Goal: Task Accomplishment & Management: Use online tool/utility

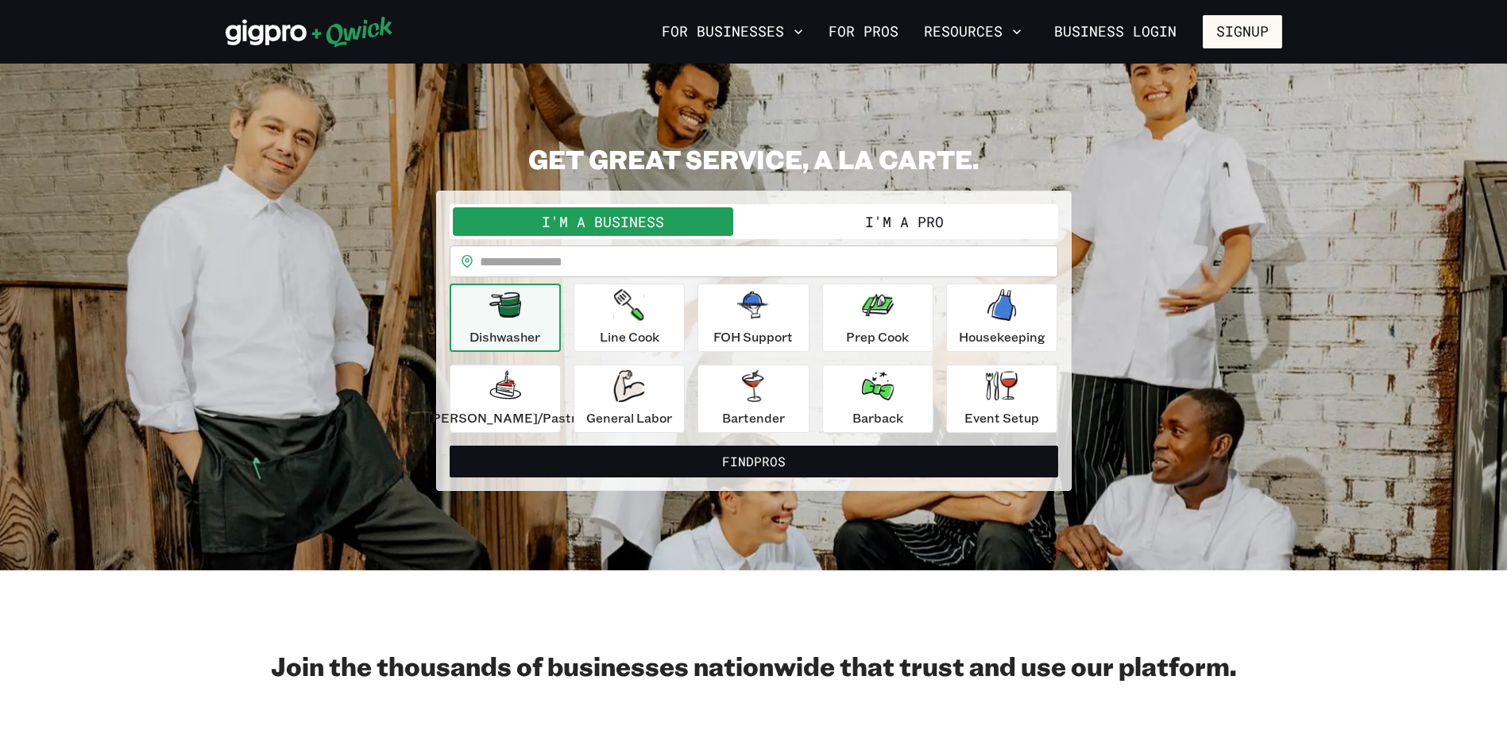
click at [788, 215] on button "I'm a Pro" at bounding box center [904, 221] width 301 height 29
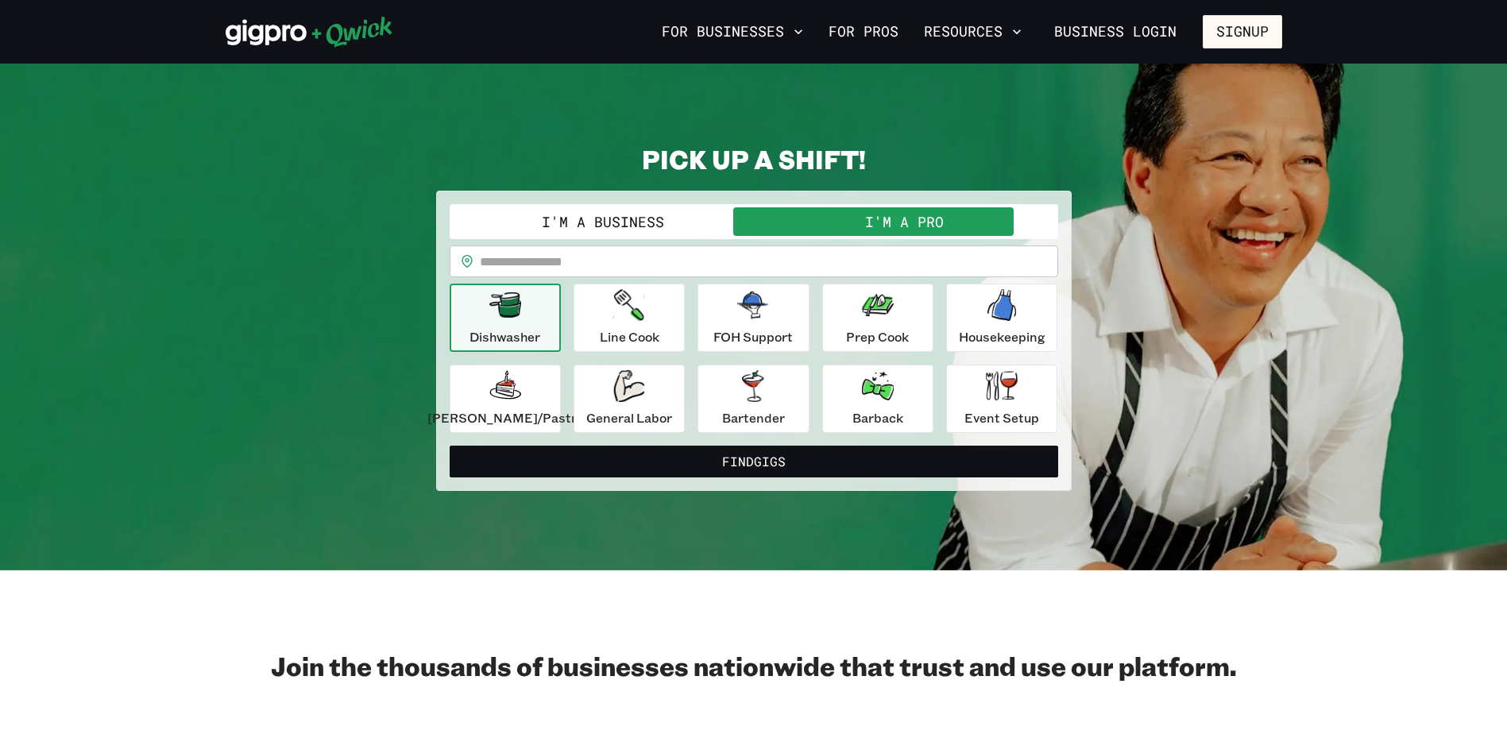
click at [724, 216] on button "I'm a Business" at bounding box center [603, 221] width 301 height 29
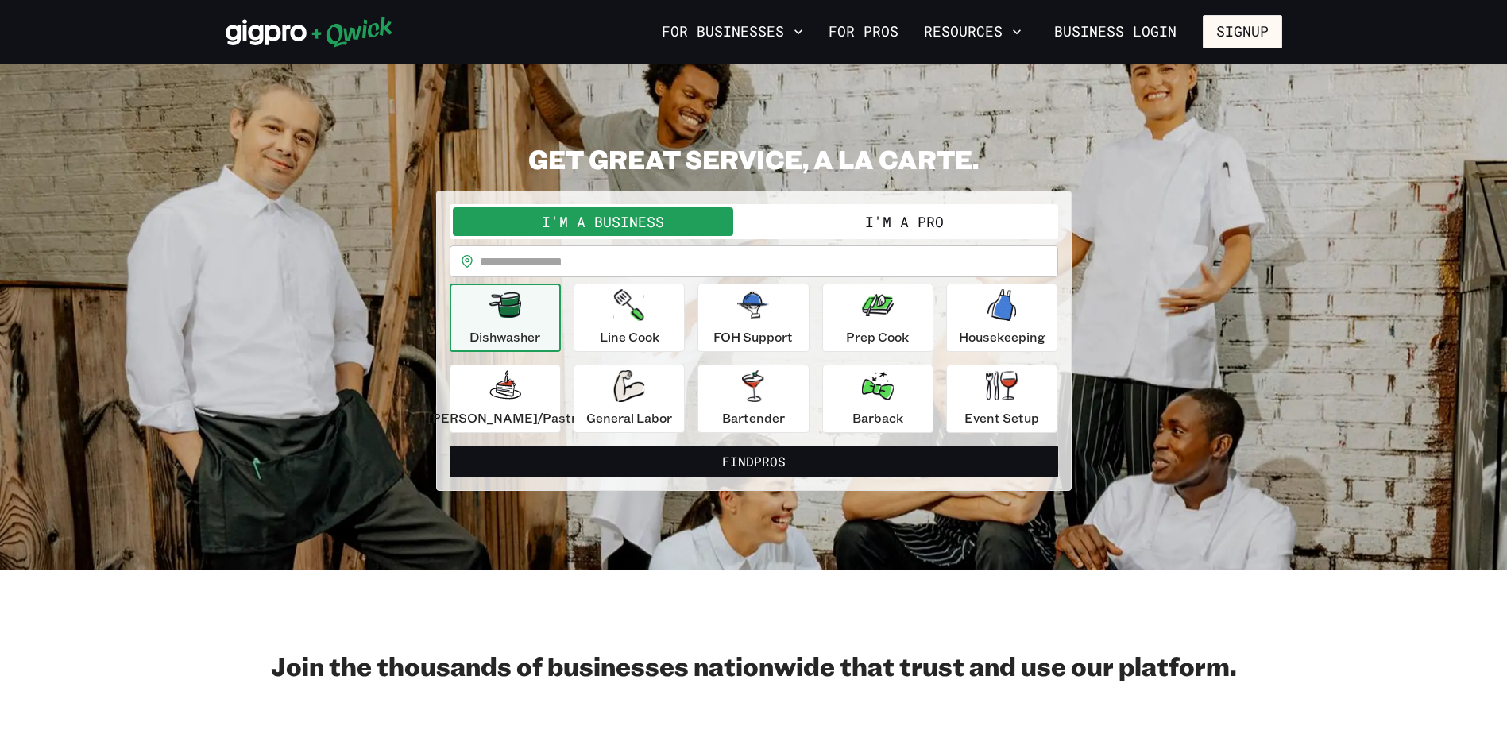
click at [776, 216] on button "I'm a Pro" at bounding box center [904, 221] width 301 height 29
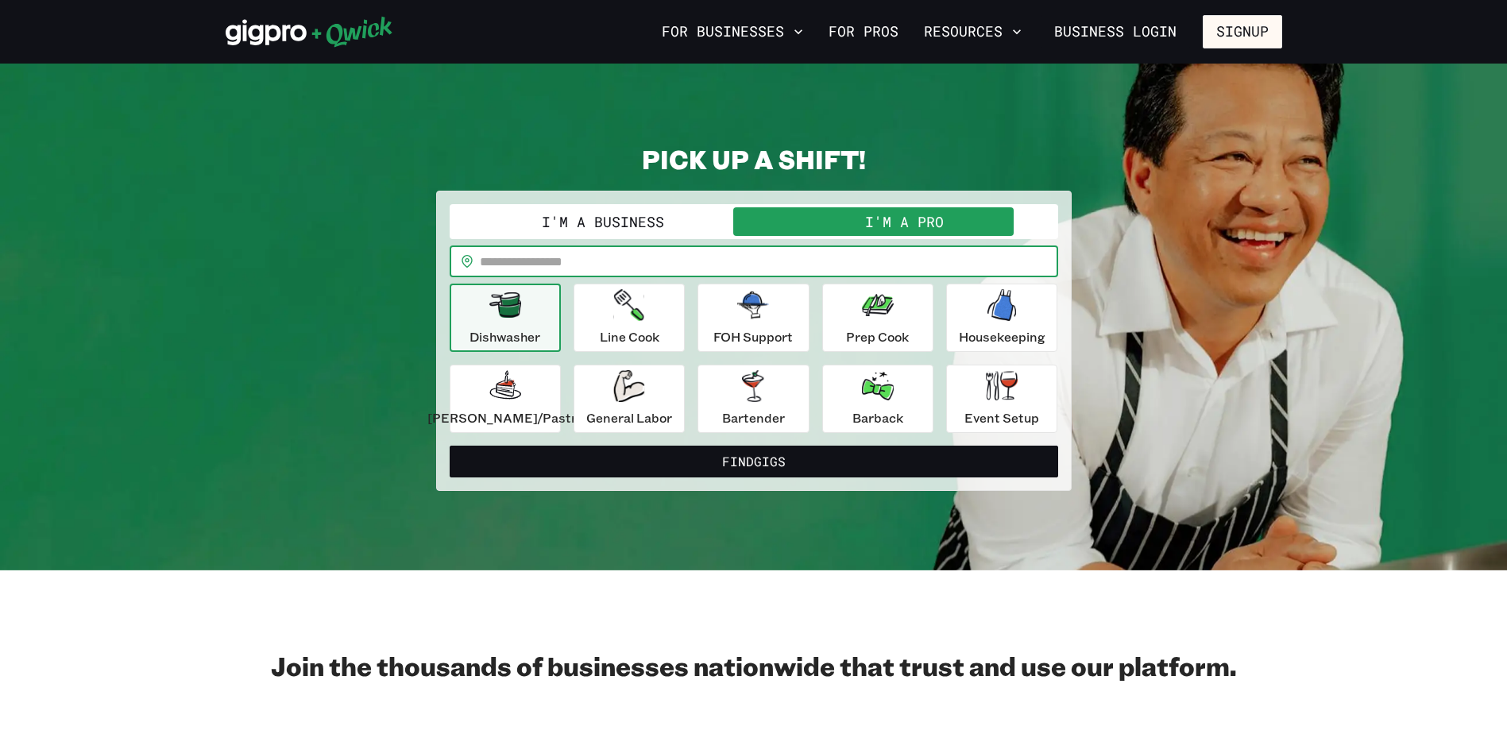
click at [742, 257] on input "text" at bounding box center [769, 261] width 578 height 32
type input "*****"
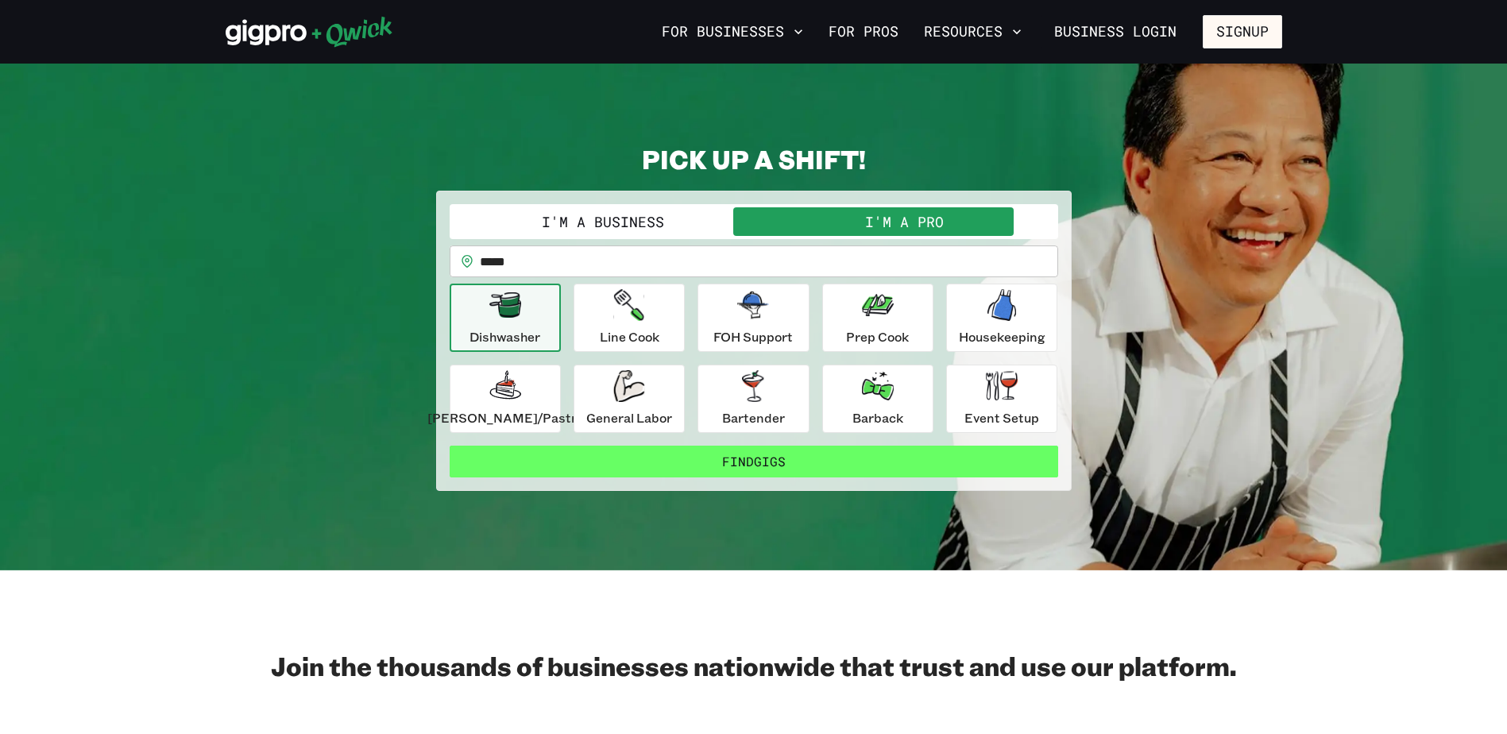
click at [877, 457] on button "Find Gigs" at bounding box center [754, 462] width 608 height 32
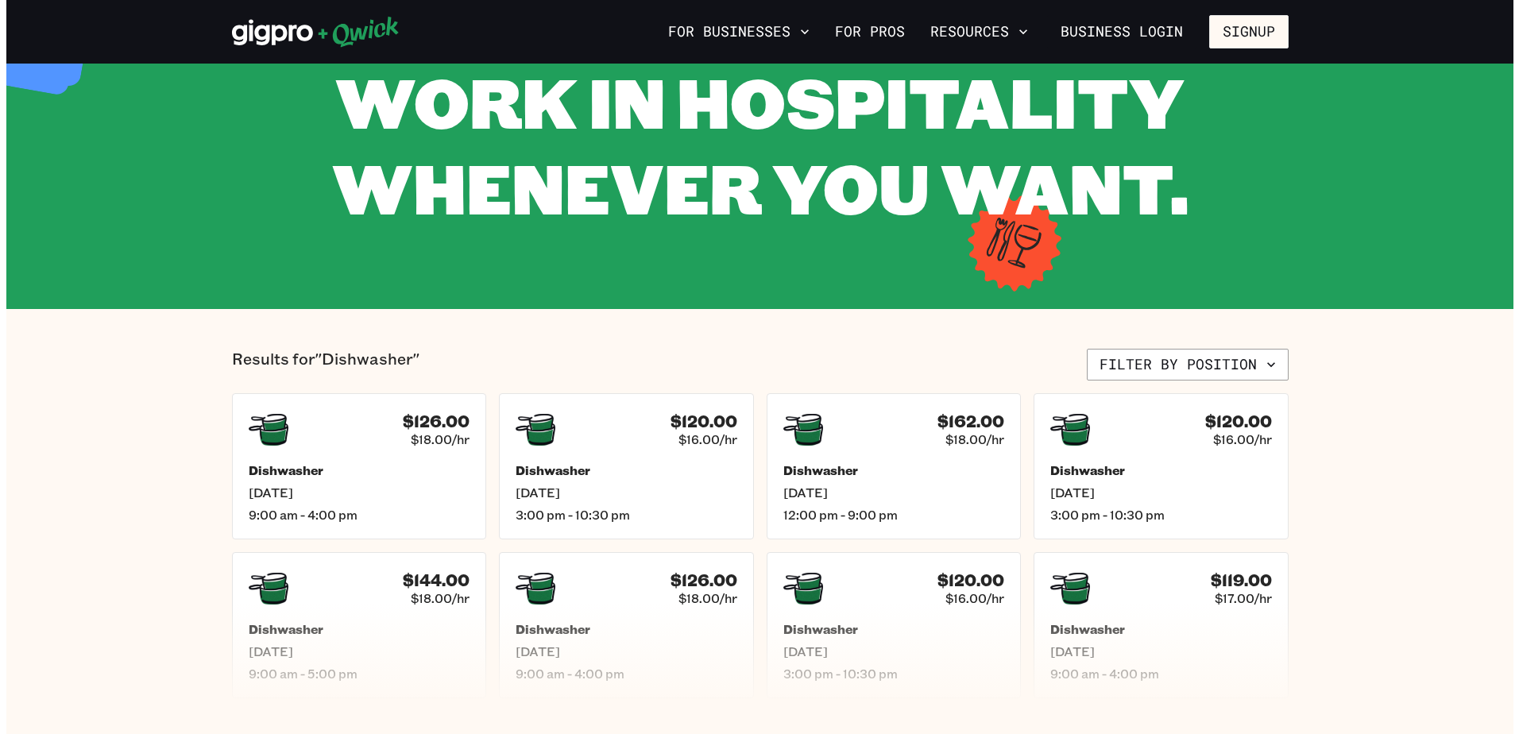
scroll to position [79, 0]
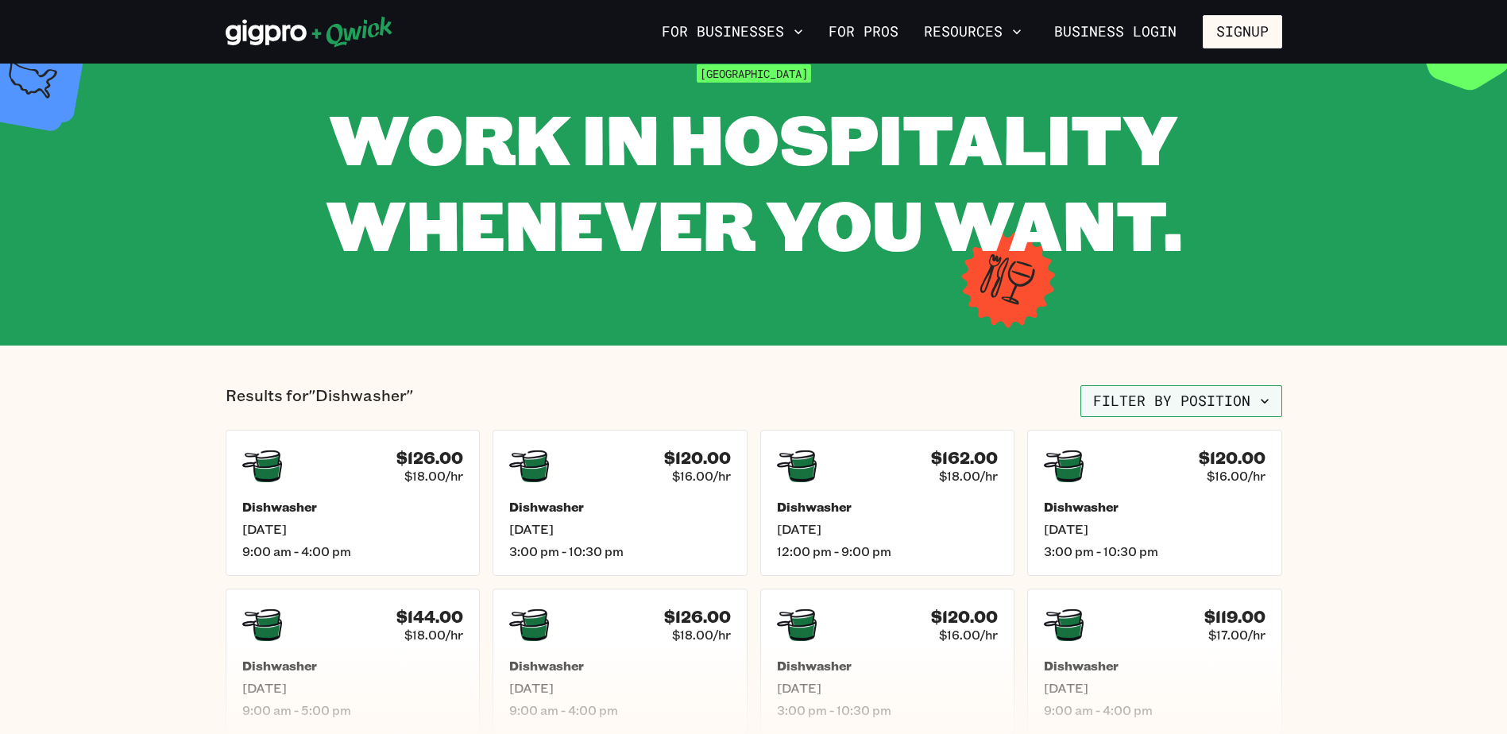
click at [1259, 413] on button "Filter by position" at bounding box center [1181, 401] width 202 height 32
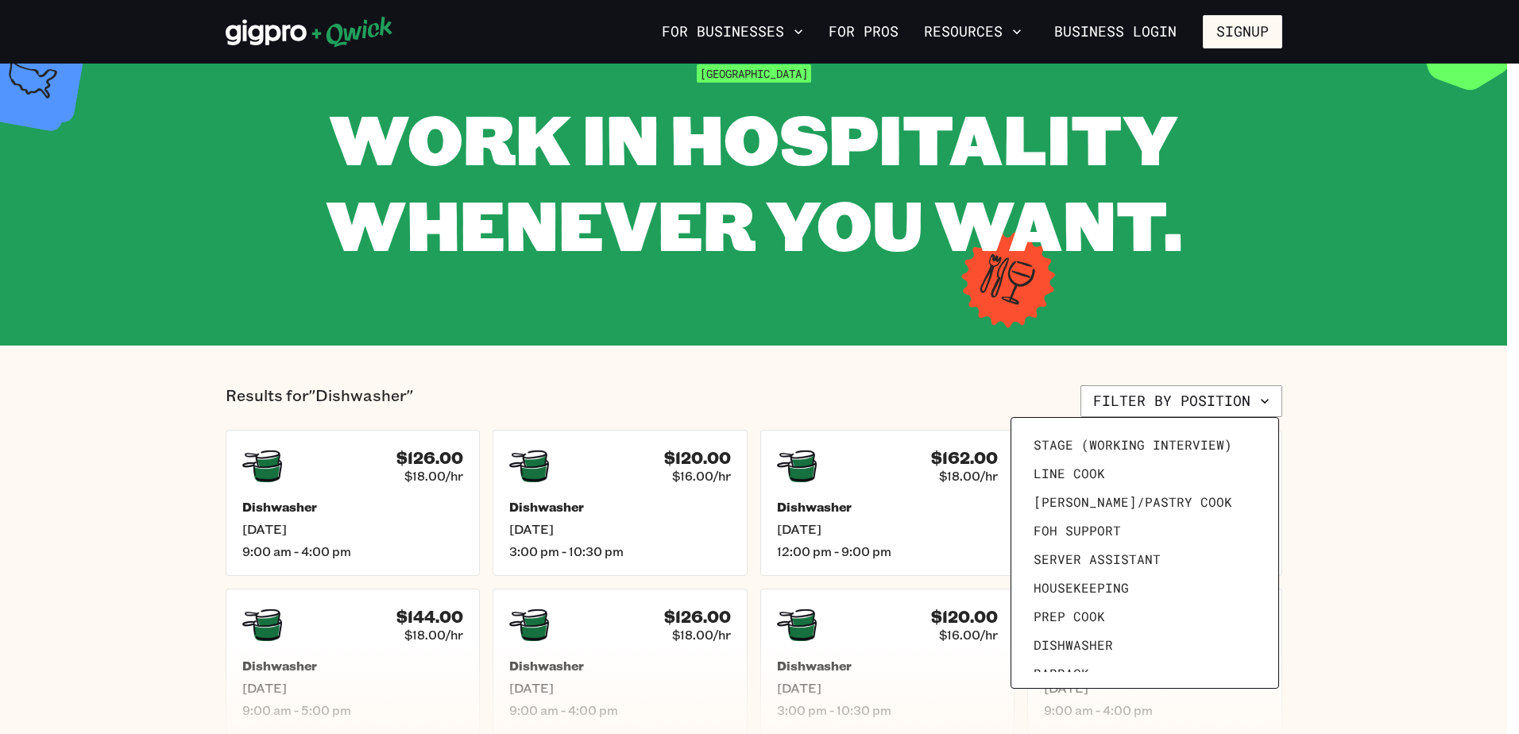
scroll to position [0, 0]
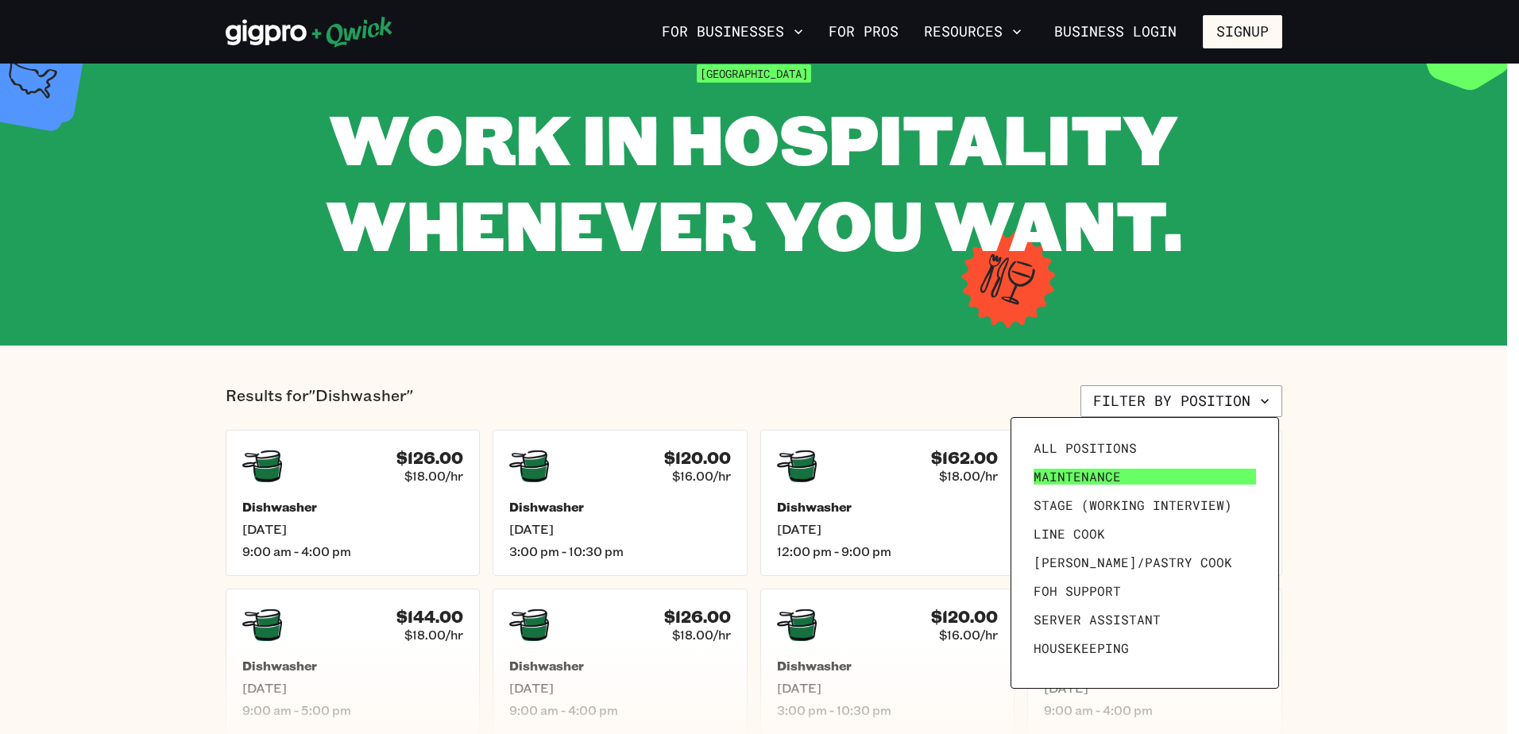
click at [1199, 475] on link "Maintenance" at bounding box center [1144, 476] width 235 height 29
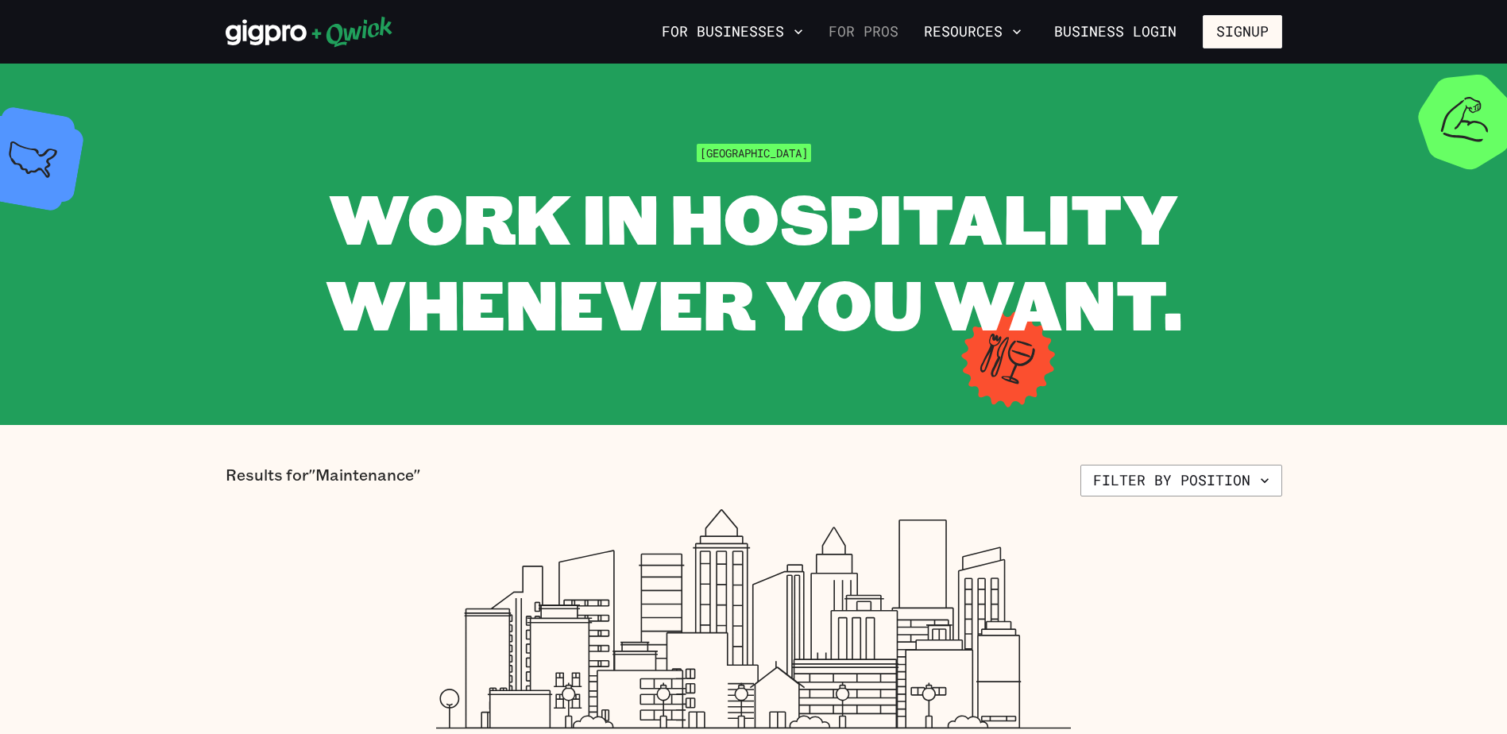
click at [879, 31] on link "For Pros" at bounding box center [863, 31] width 83 height 27
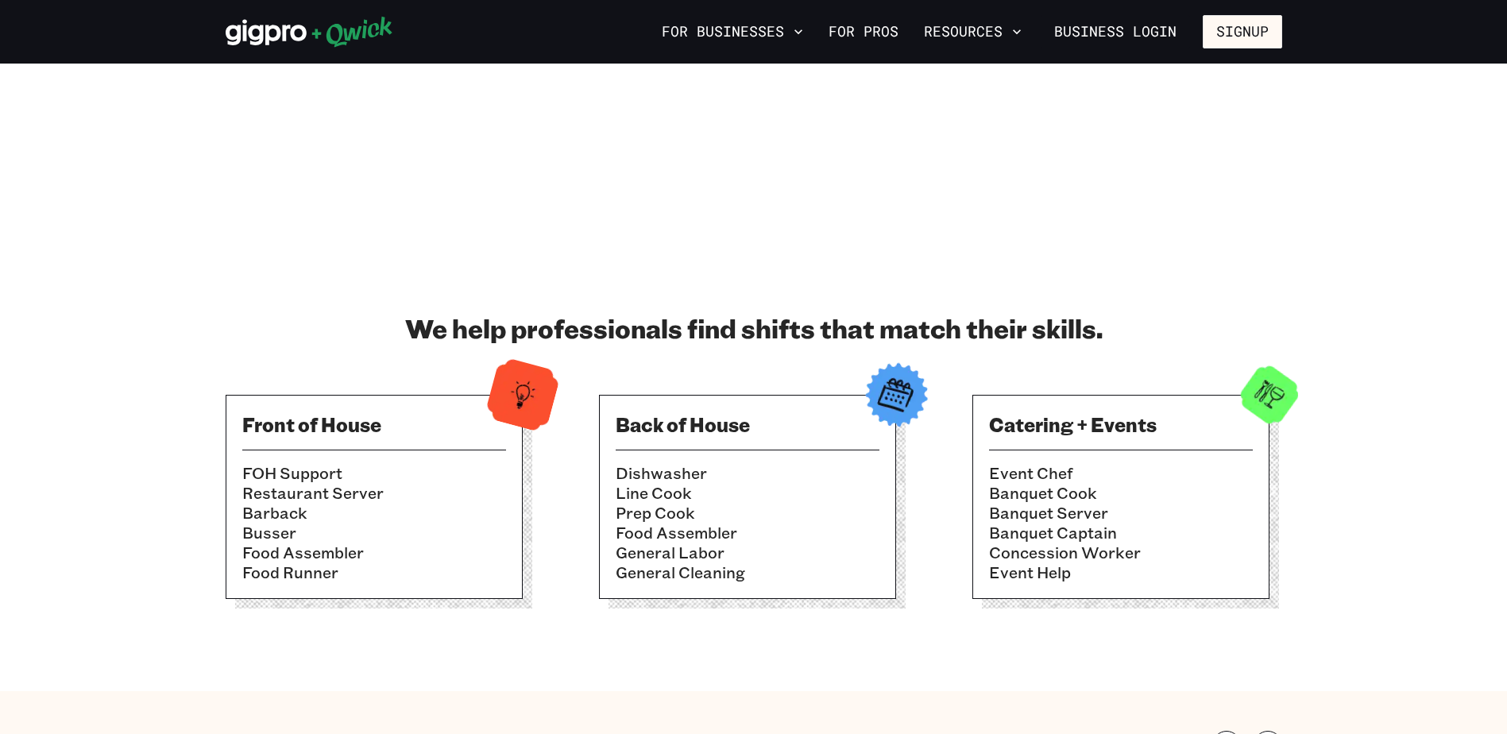
scroll to position [318, 0]
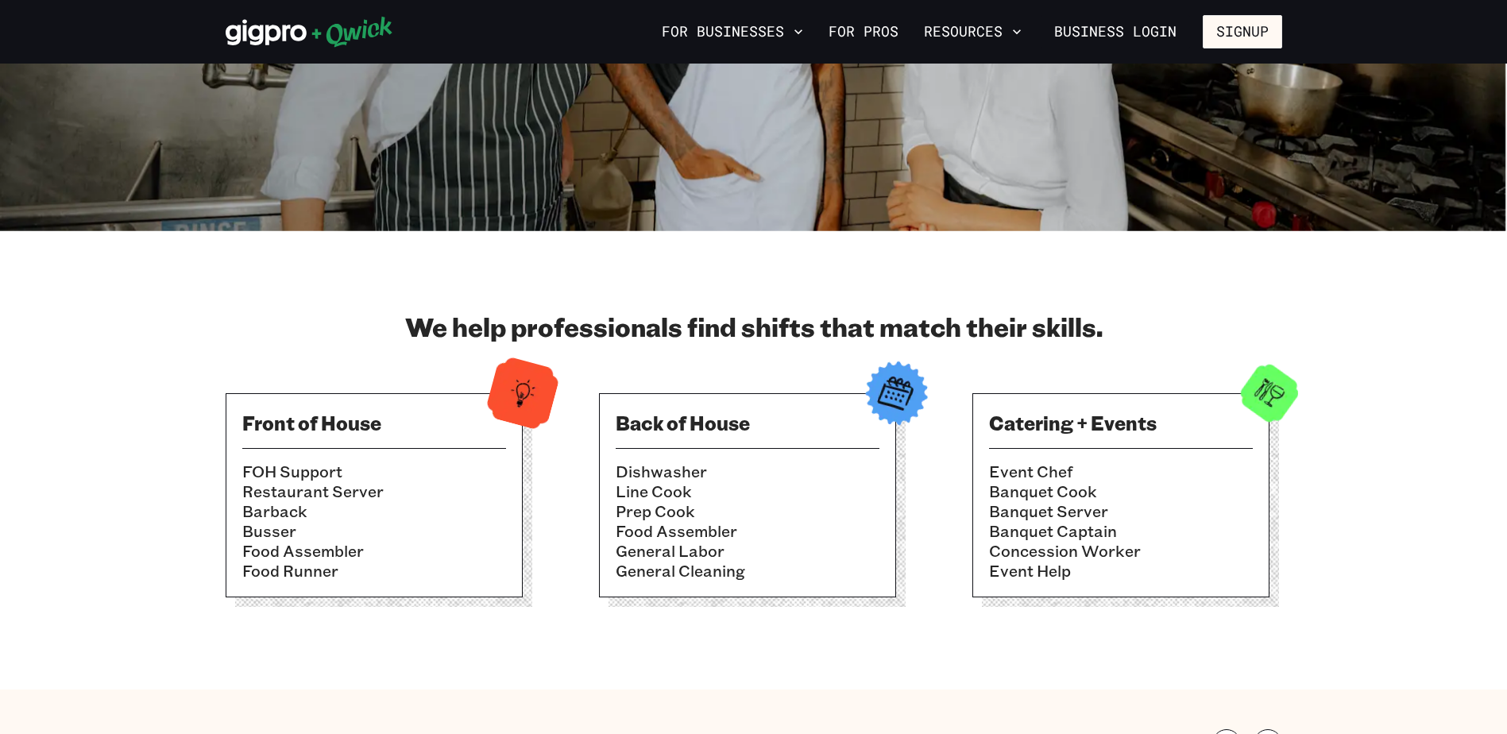
click at [337, 465] on li "FOH Support" at bounding box center [374, 472] width 264 height 20
click at [1249, 384] on img at bounding box center [1269, 393] width 78 height 78
click at [1272, 394] on img at bounding box center [1269, 393] width 78 height 78
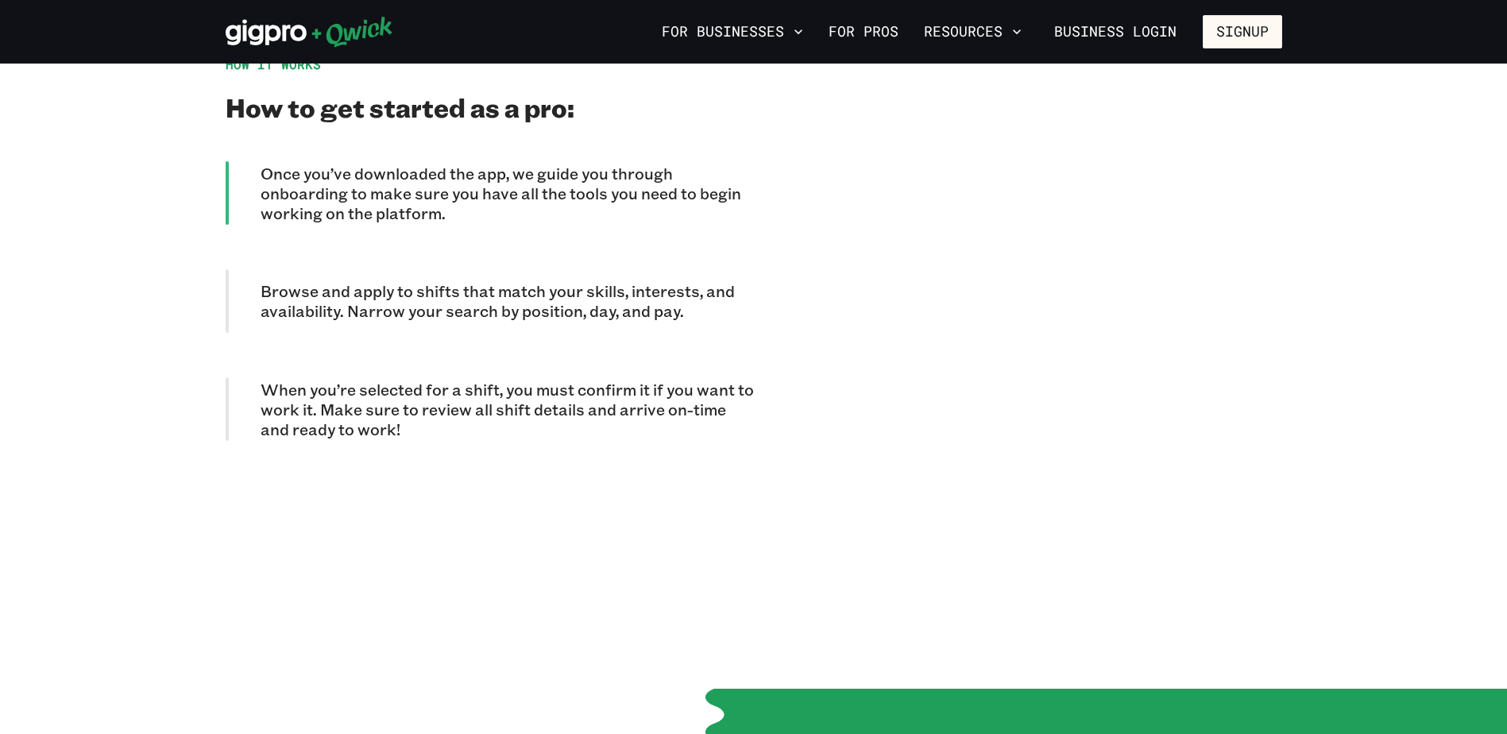
scroll to position [1191, 0]
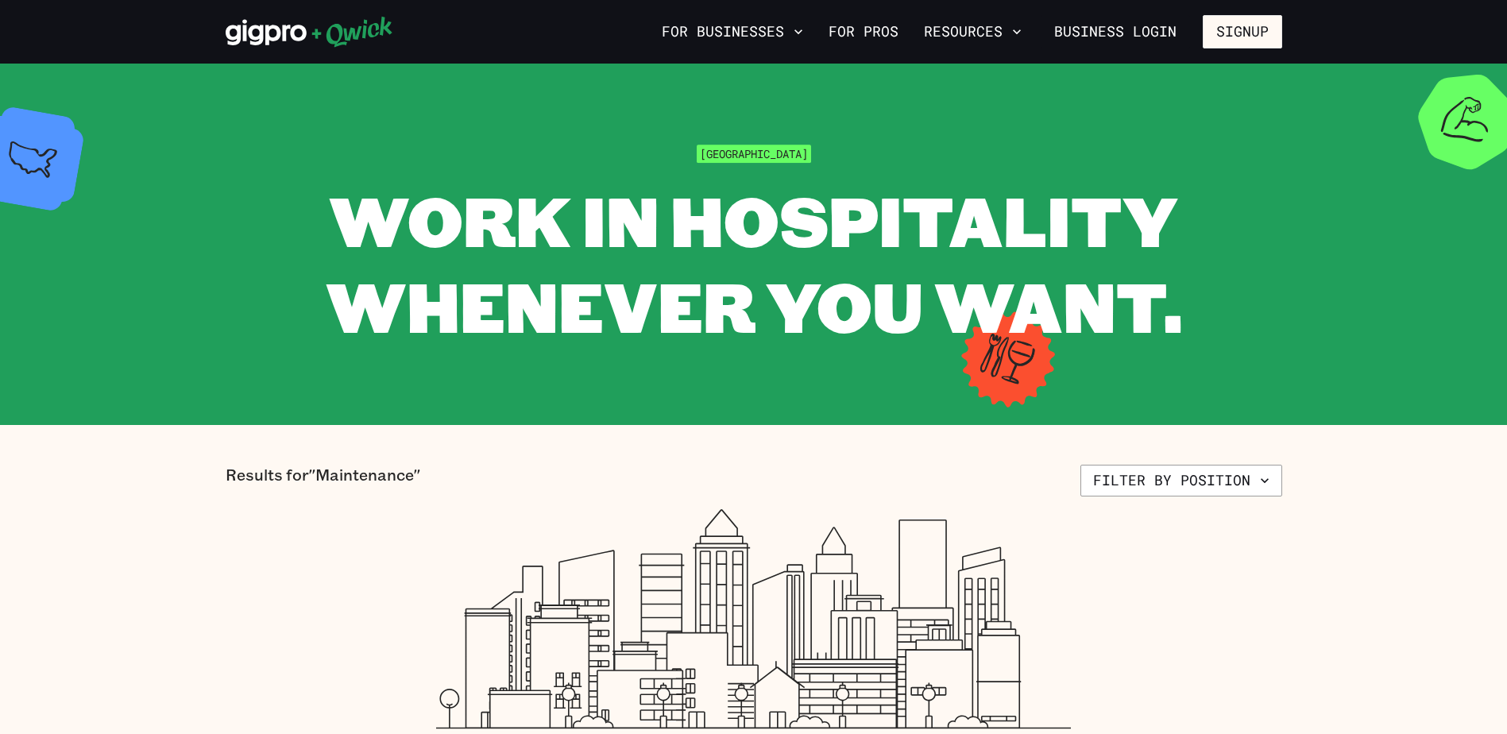
scroll to position [79, 0]
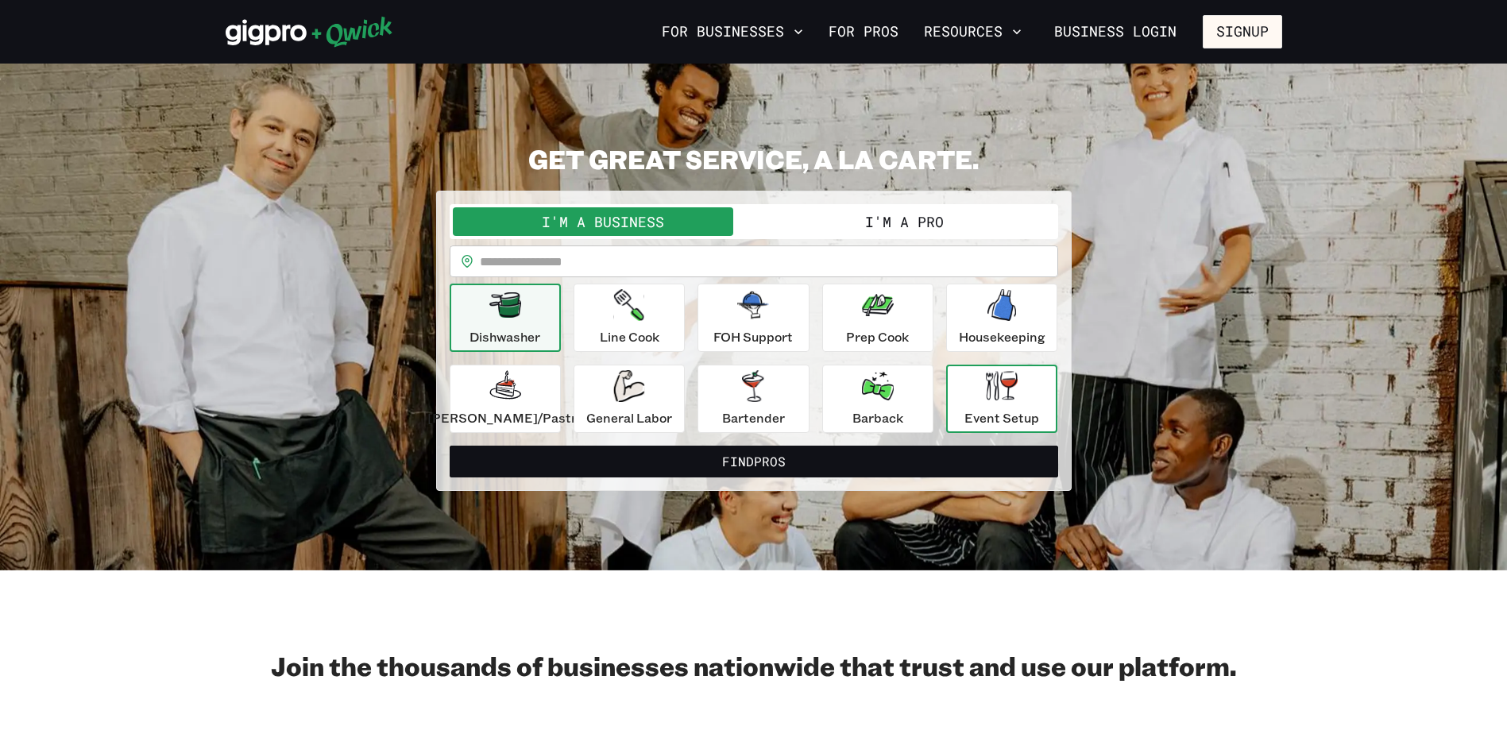
click at [965, 418] on p "Event Setup" at bounding box center [1001, 417] width 75 height 19
click at [869, 219] on button "I'm a Pro" at bounding box center [904, 221] width 301 height 29
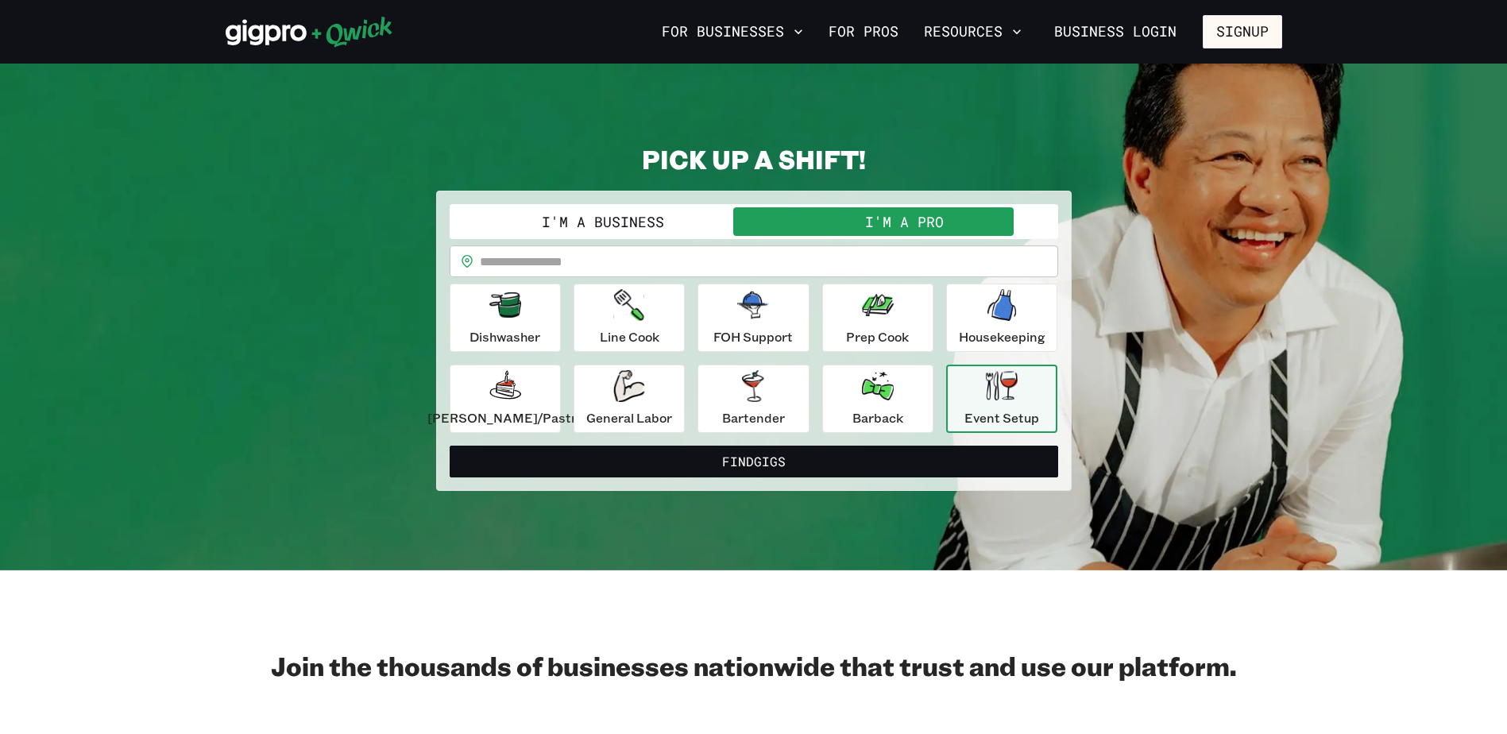
click at [990, 404] on div "Event Setup" at bounding box center [1001, 398] width 75 height 57
click at [736, 244] on div "**********" at bounding box center [754, 318] width 608 height 229
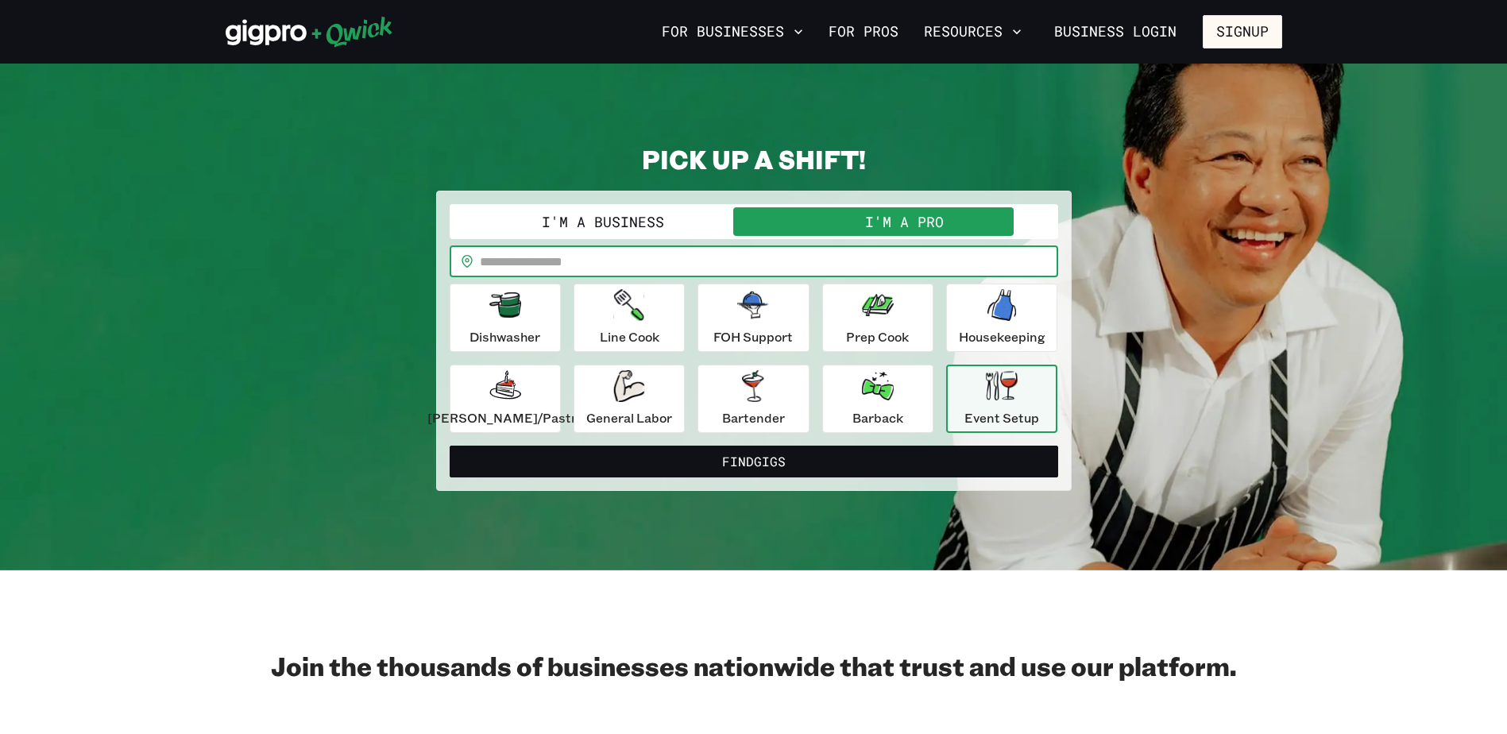
click at [736, 249] on input "text" at bounding box center [769, 261] width 578 height 32
type input "*****"
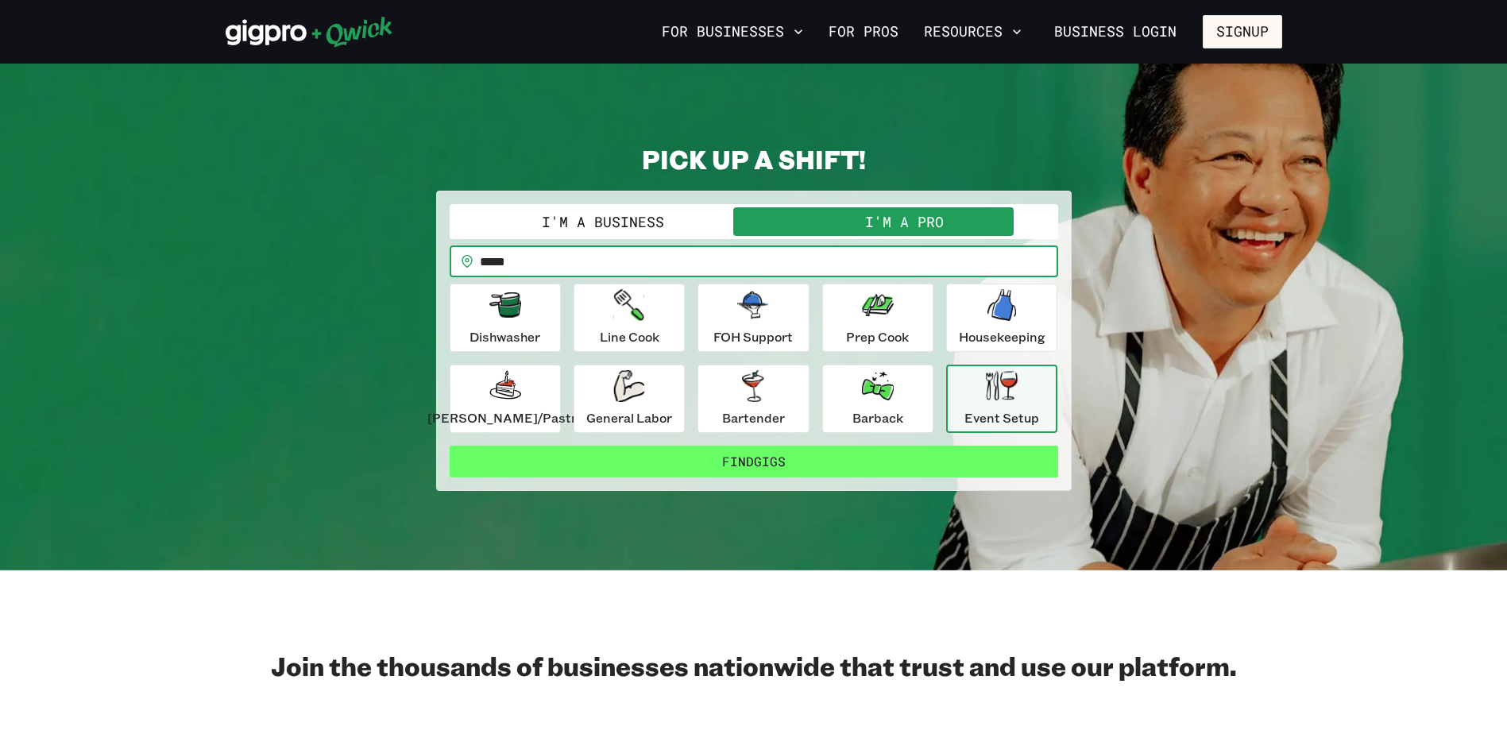
click at [786, 455] on button "Find Gigs" at bounding box center [754, 462] width 608 height 32
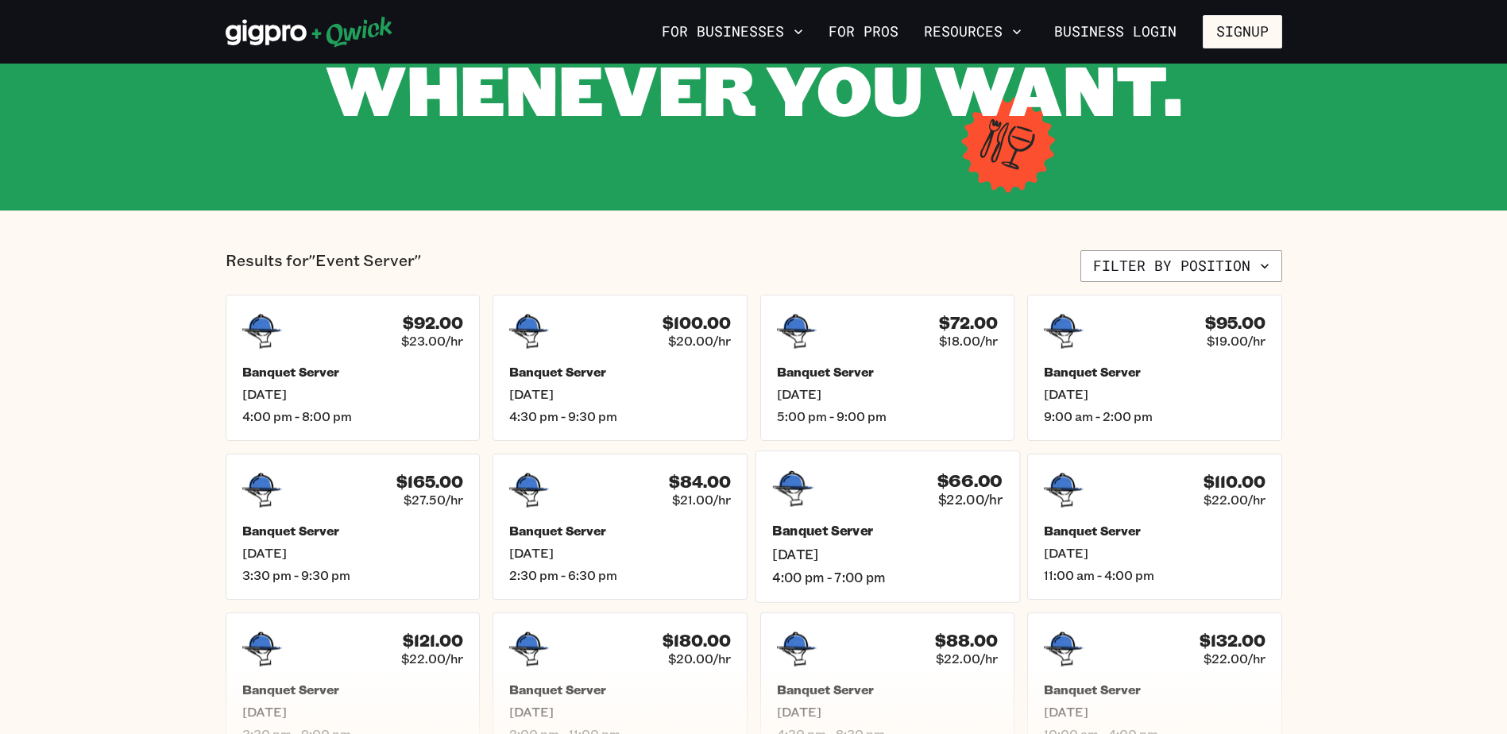
scroll to position [238, 0]
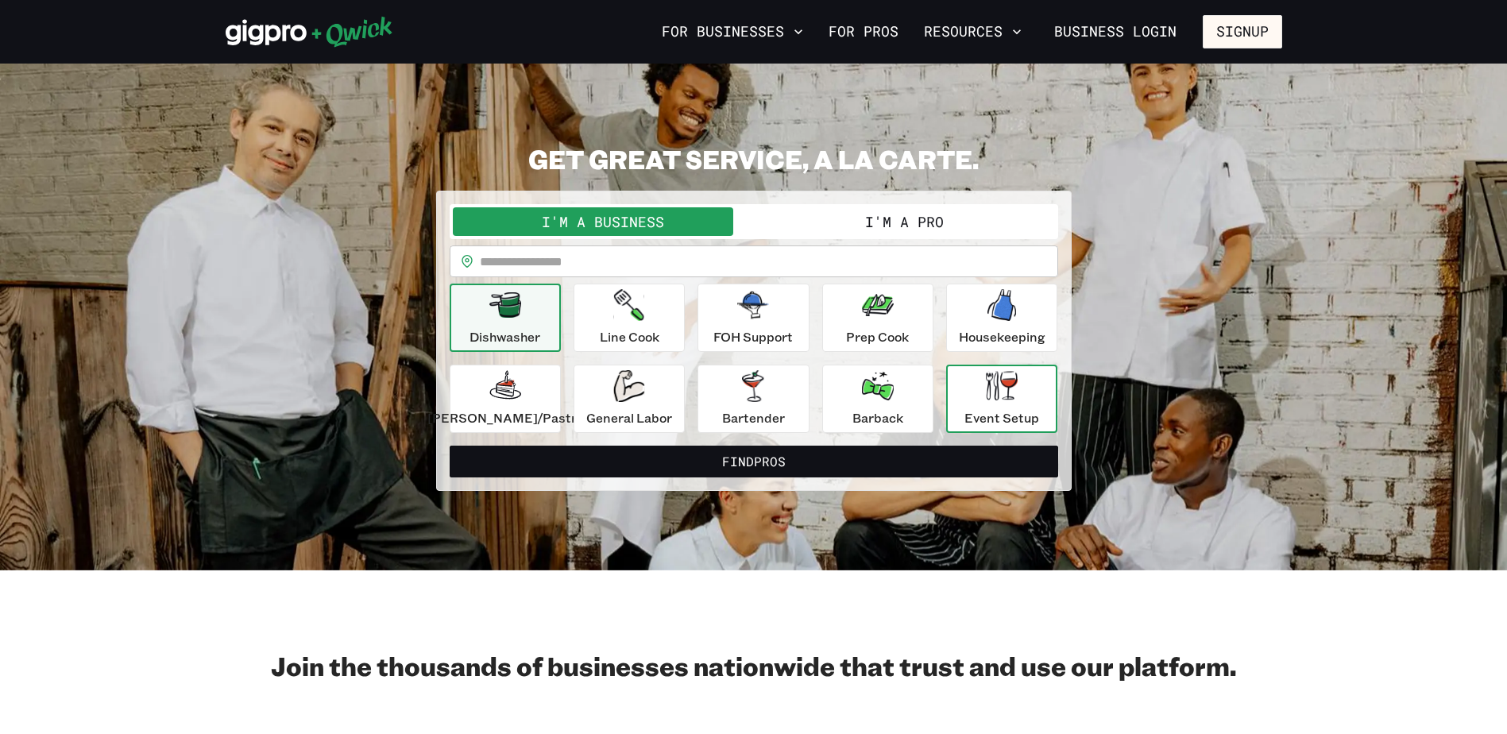
click at [987, 380] on icon "button" at bounding box center [1002, 385] width 32 height 29
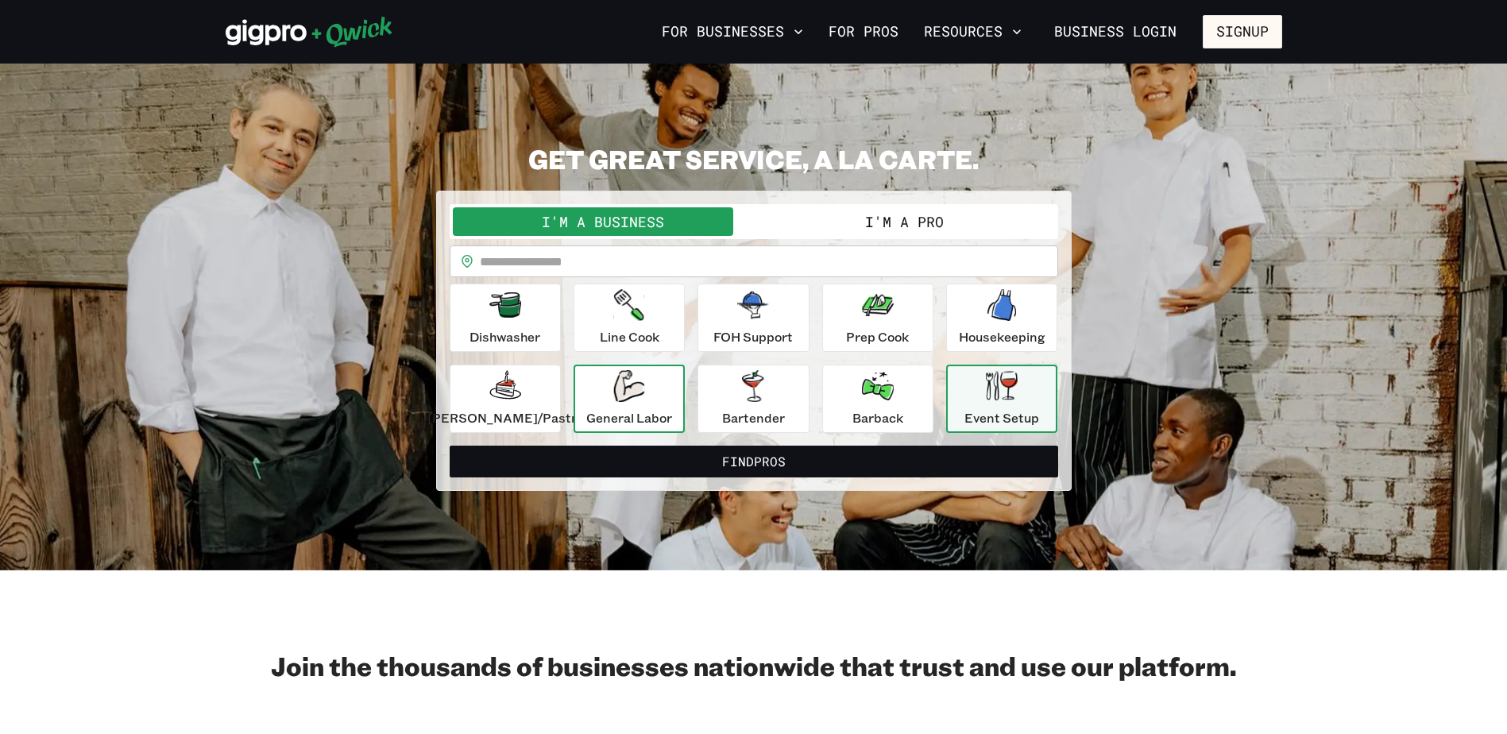
click at [651, 412] on p "General Labor" at bounding box center [629, 417] width 86 height 19
click at [890, 230] on button "I'm a Pro" at bounding box center [904, 221] width 301 height 29
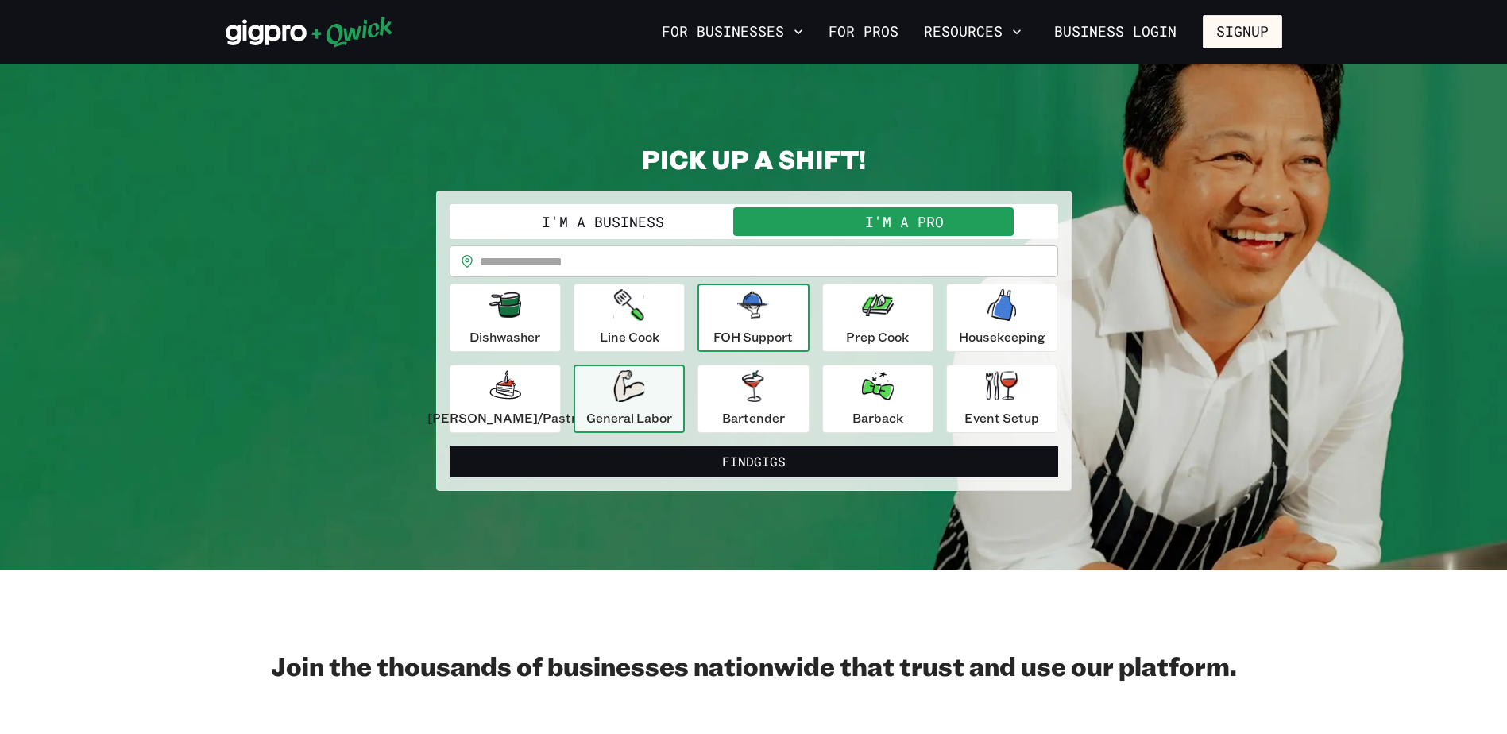
click at [769, 285] on button "FOH Support" at bounding box center [752, 318] width 111 height 68
click at [616, 425] on p "General Labor" at bounding box center [629, 417] width 86 height 19
click at [630, 380] on icon "button" at bounding box center [628, 386] width 31 height 32
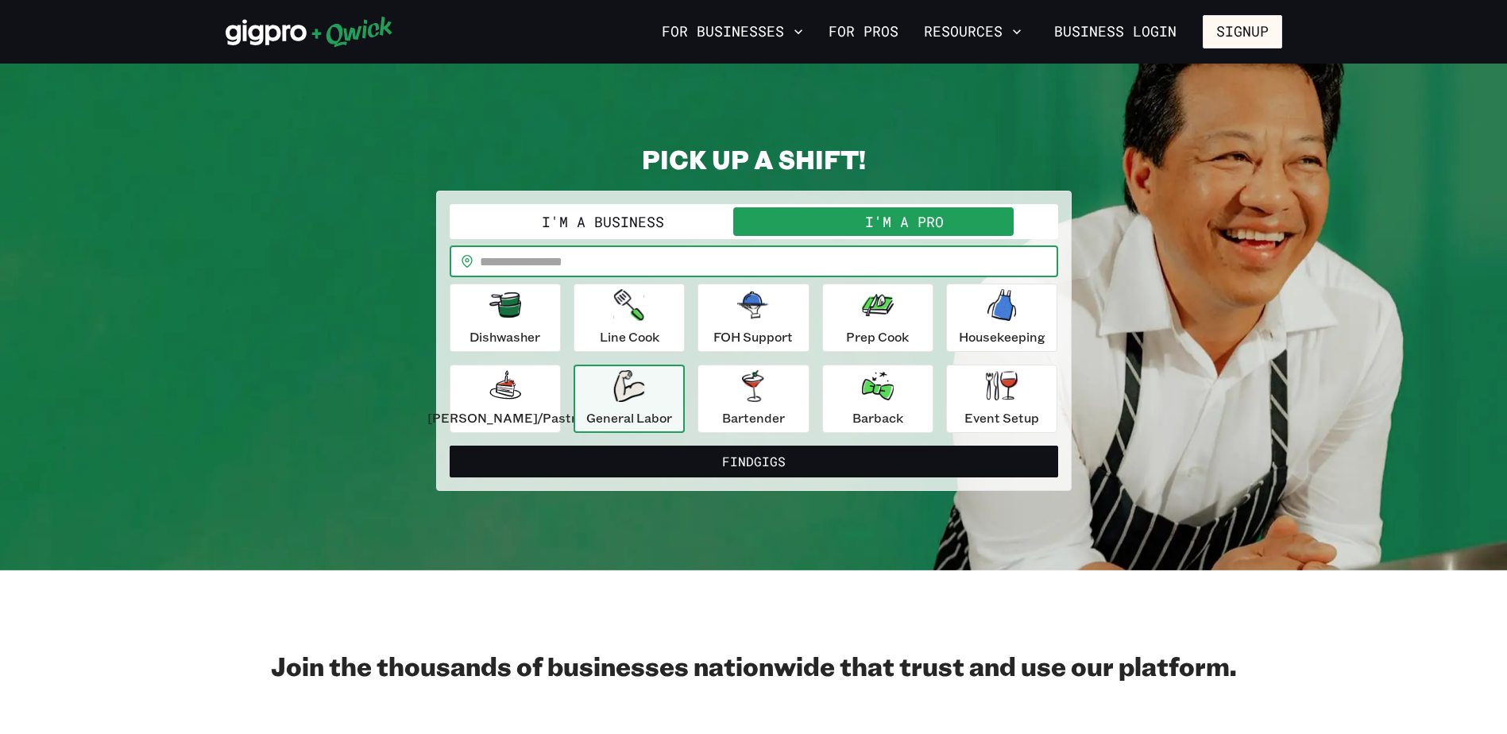
click at [658, 268] on input "text" at bounding box center [769, 261] width 578 height 32
type input "*****"
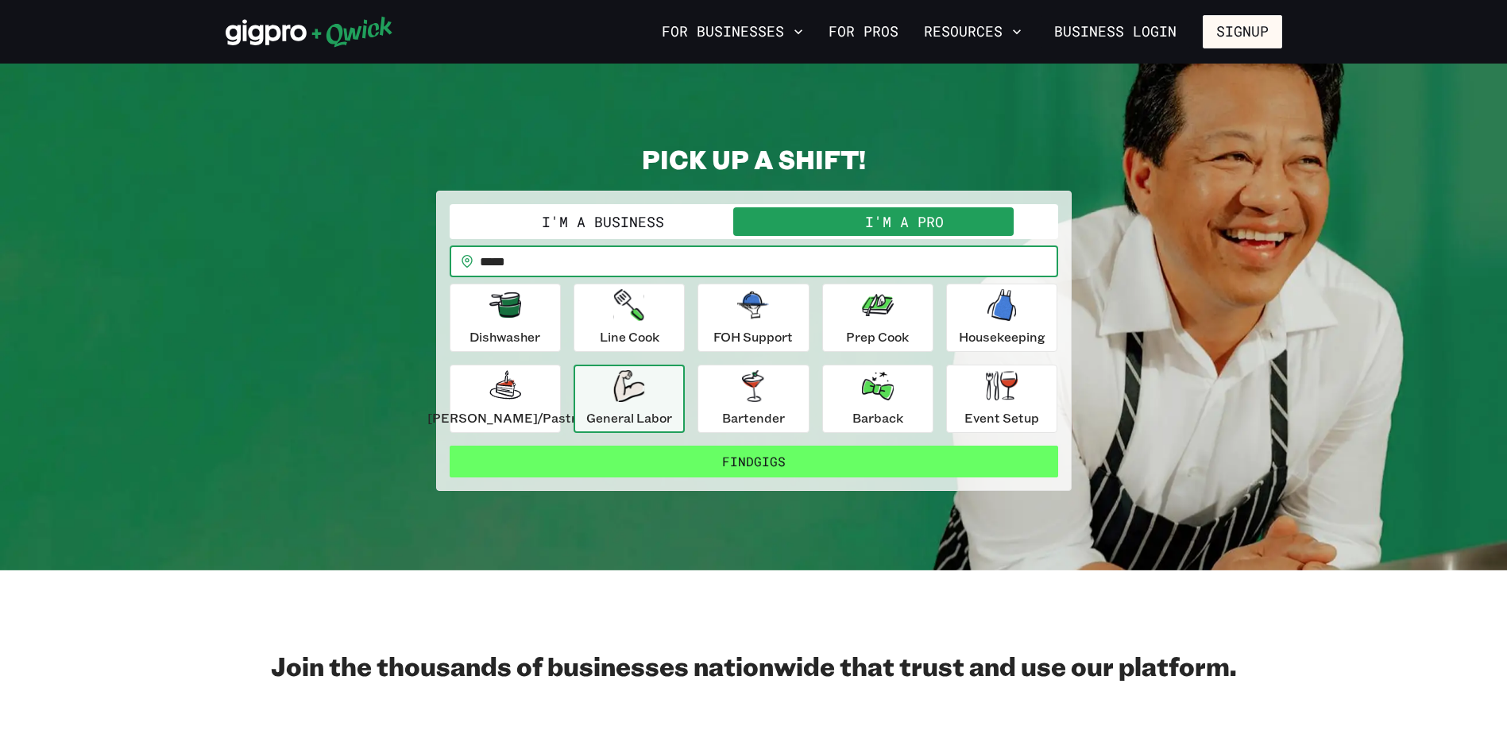
click at [713, 467] on button "Find Gigs" at bounding box center [754, 462] width 608 height 32
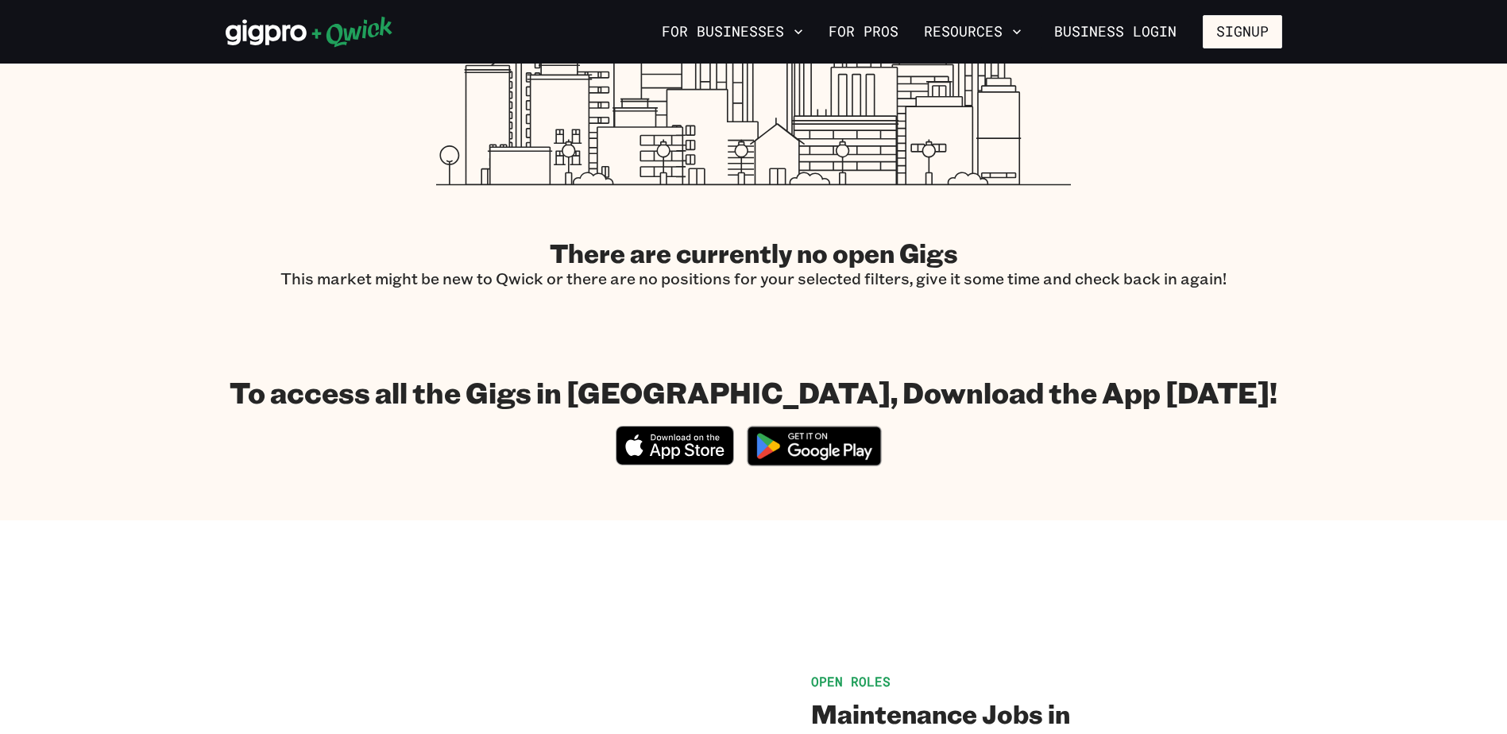
scroll to position [477, 0]
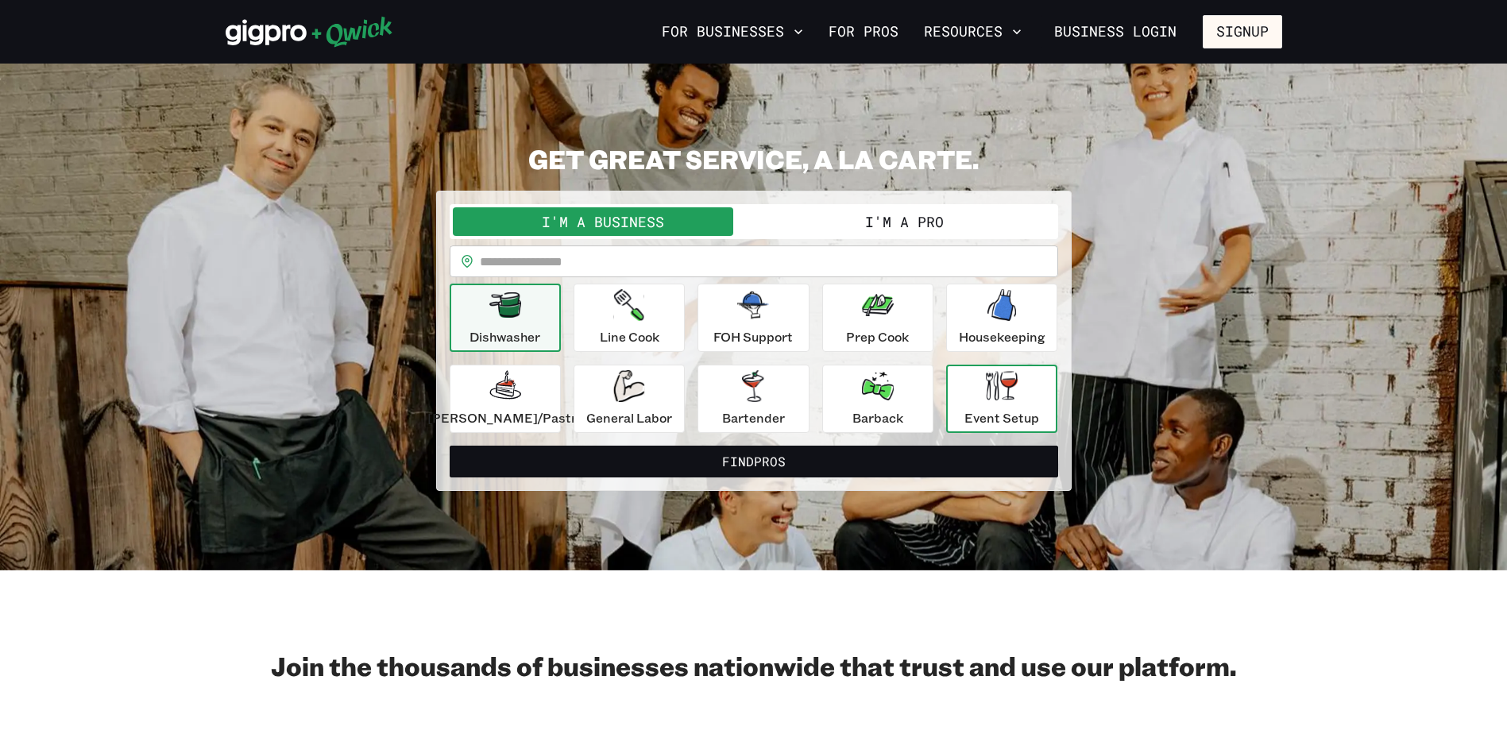
click at [1024, 385] on button "Event Setup" at bounding box center [1001, 399] width 111 height 68
click at [804, 265] on input "text" at bounding box center [769, 261] width 578 height 32
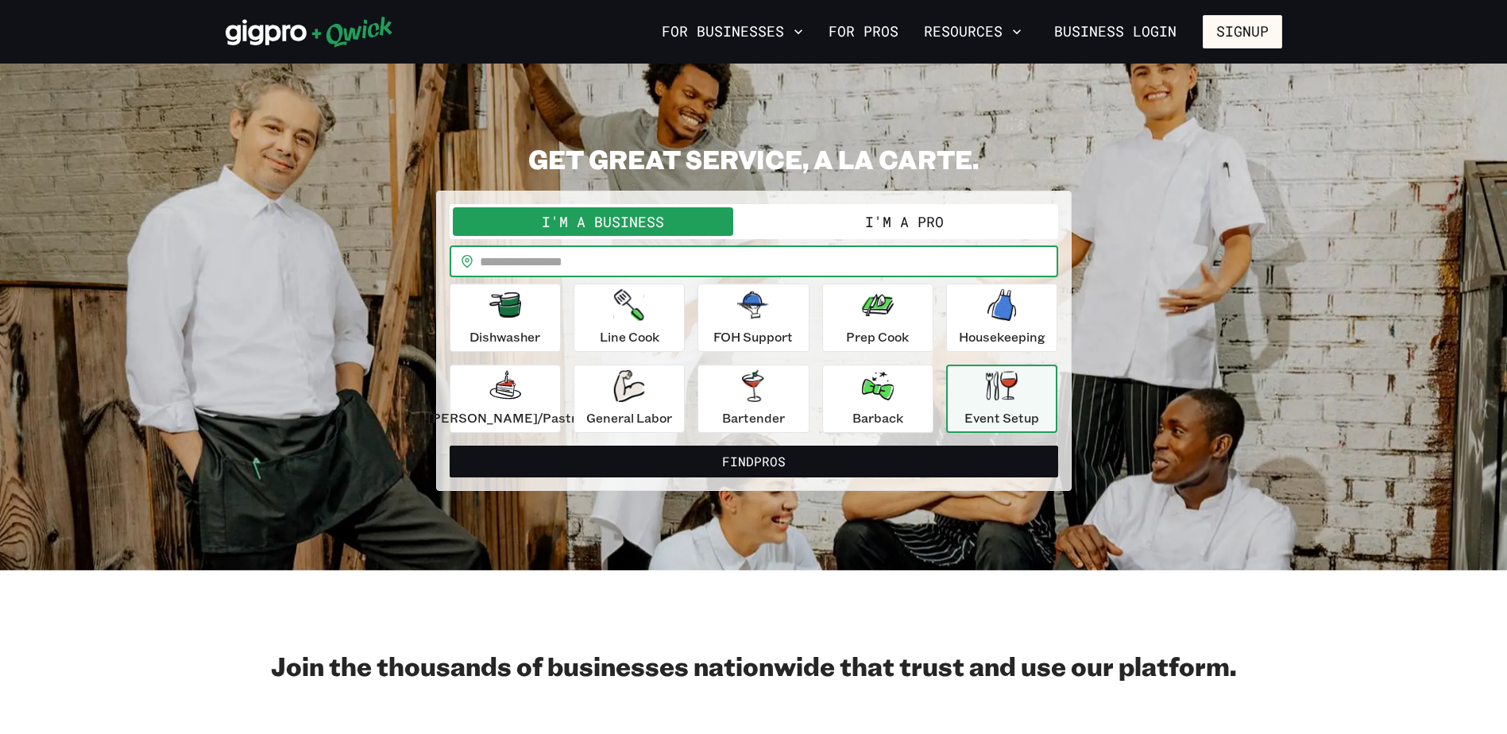
type input "*****"
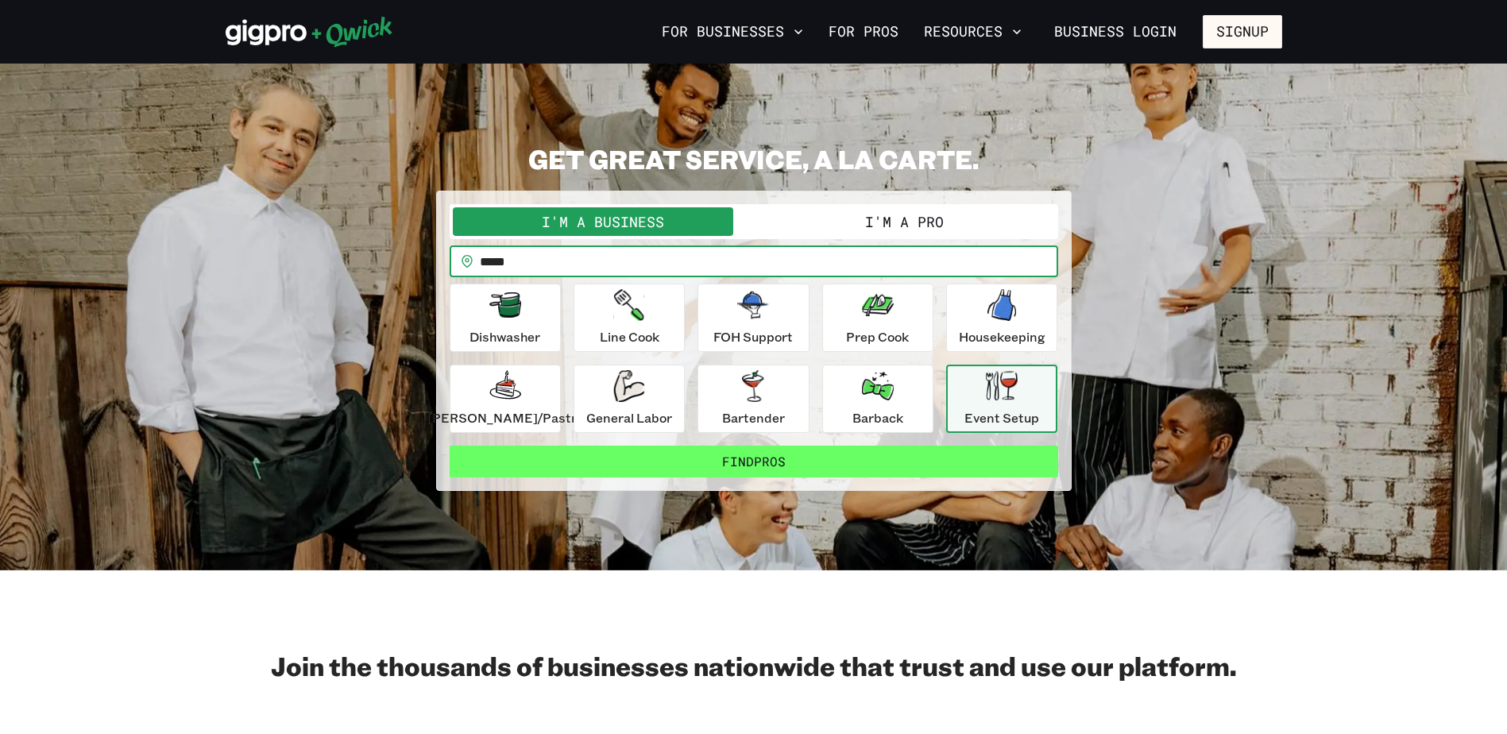
click at [793, 470] on button "Find Pros" at bounding box center [754, 462] width 608 height 32
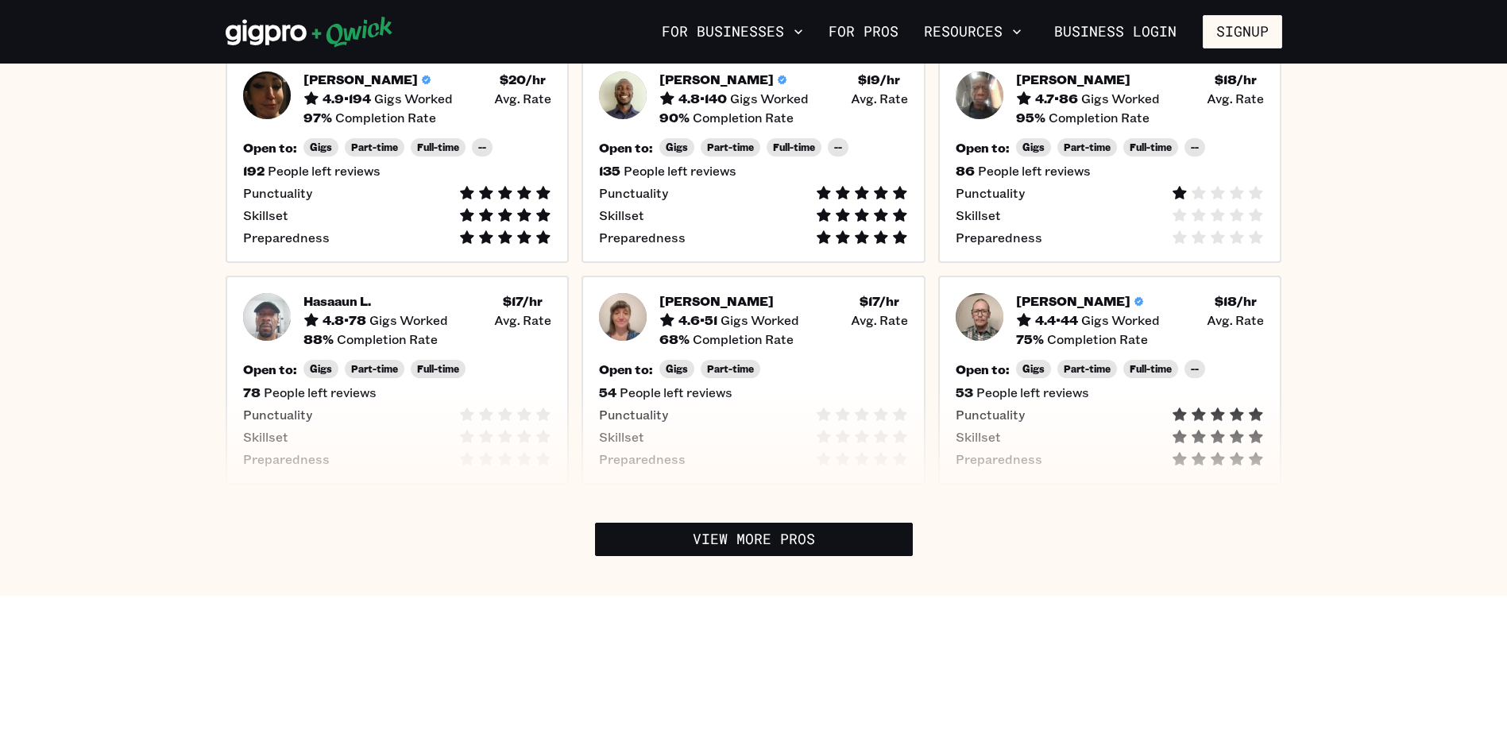
scroll to position [556, 0]
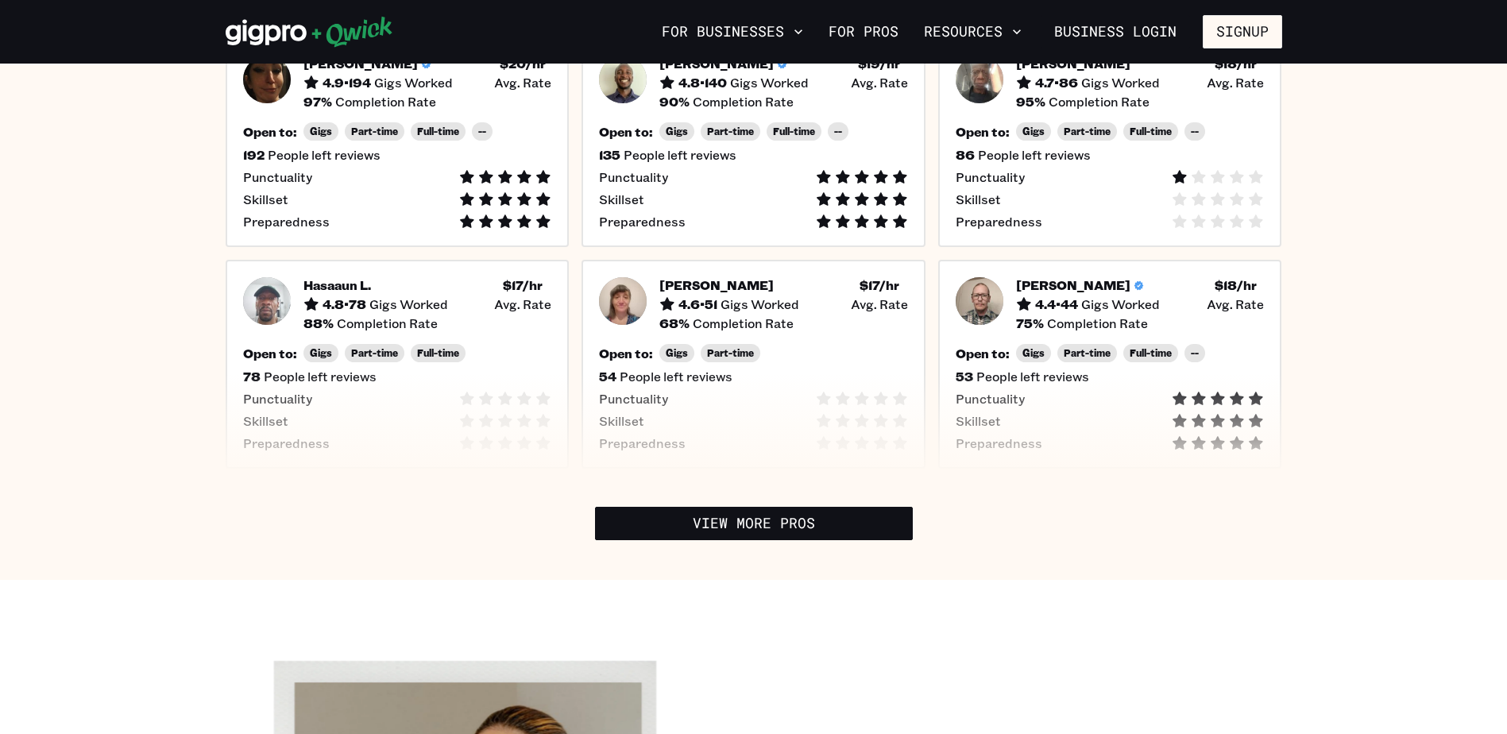
click at [920, 525] on div "View More Pros" at bounding box center [754, 523] width 1056 height 33
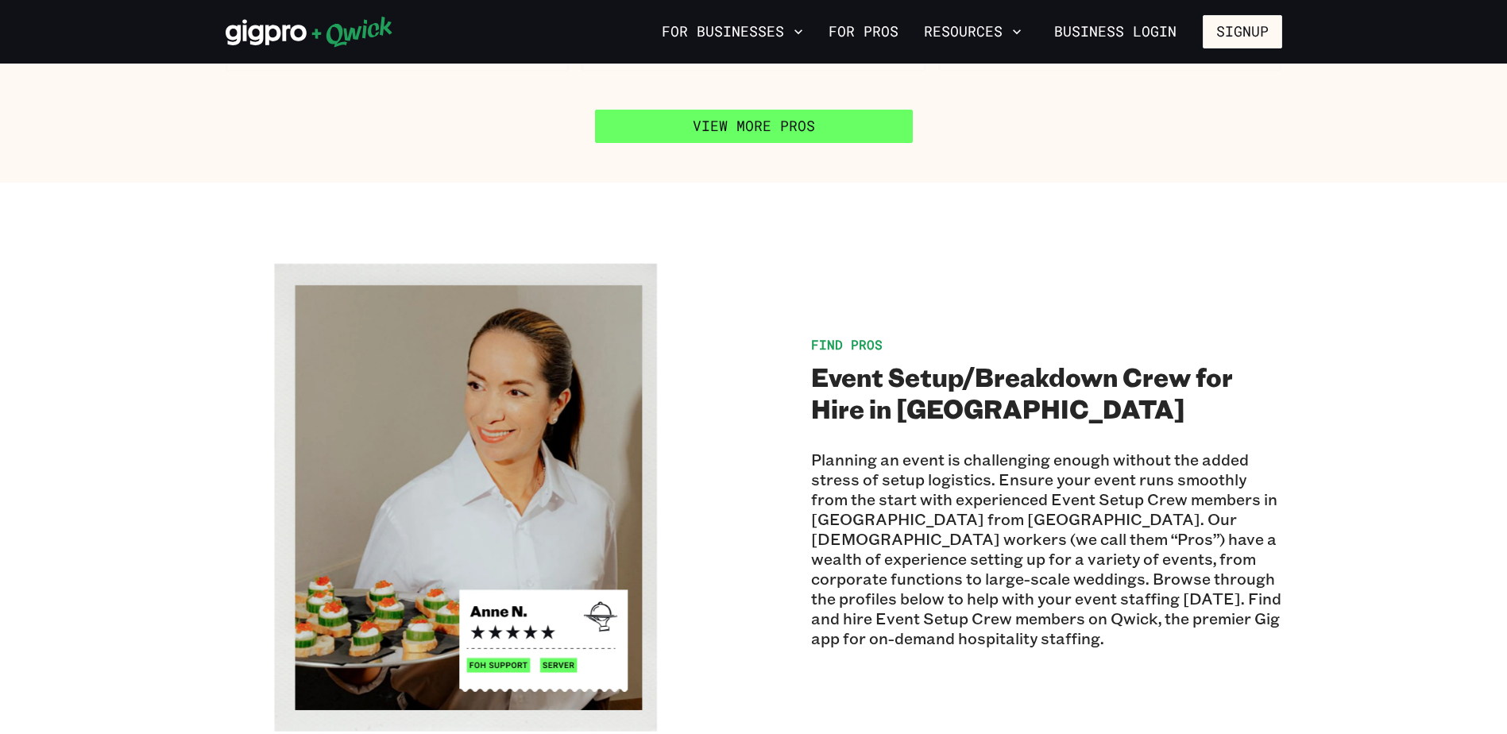
click at [809, 138] on link "View More Pros" at bounding box center [754, 126] width 318 height 33
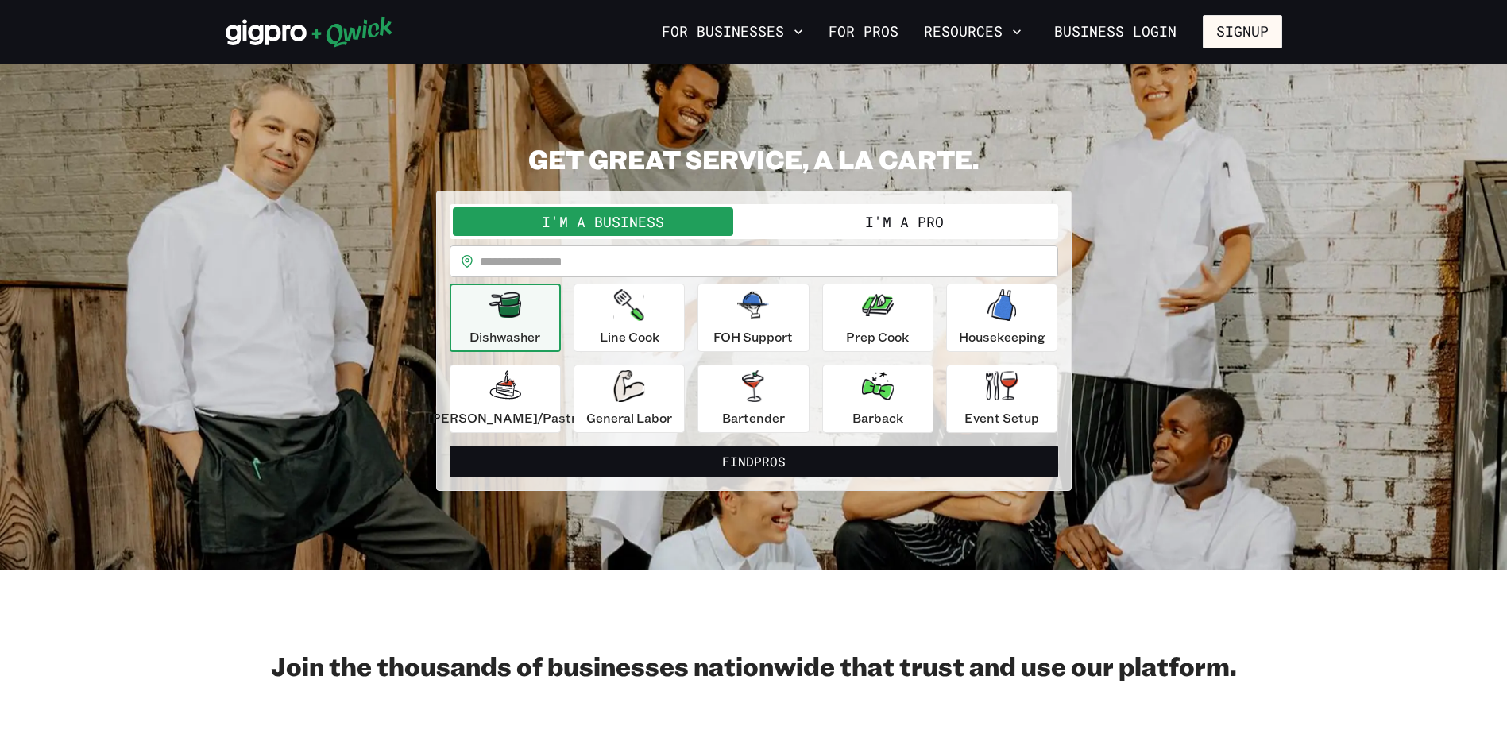
click at [812, 219] on button "I'm a Pro" at bounding box center [904, 221] width 301 height 29
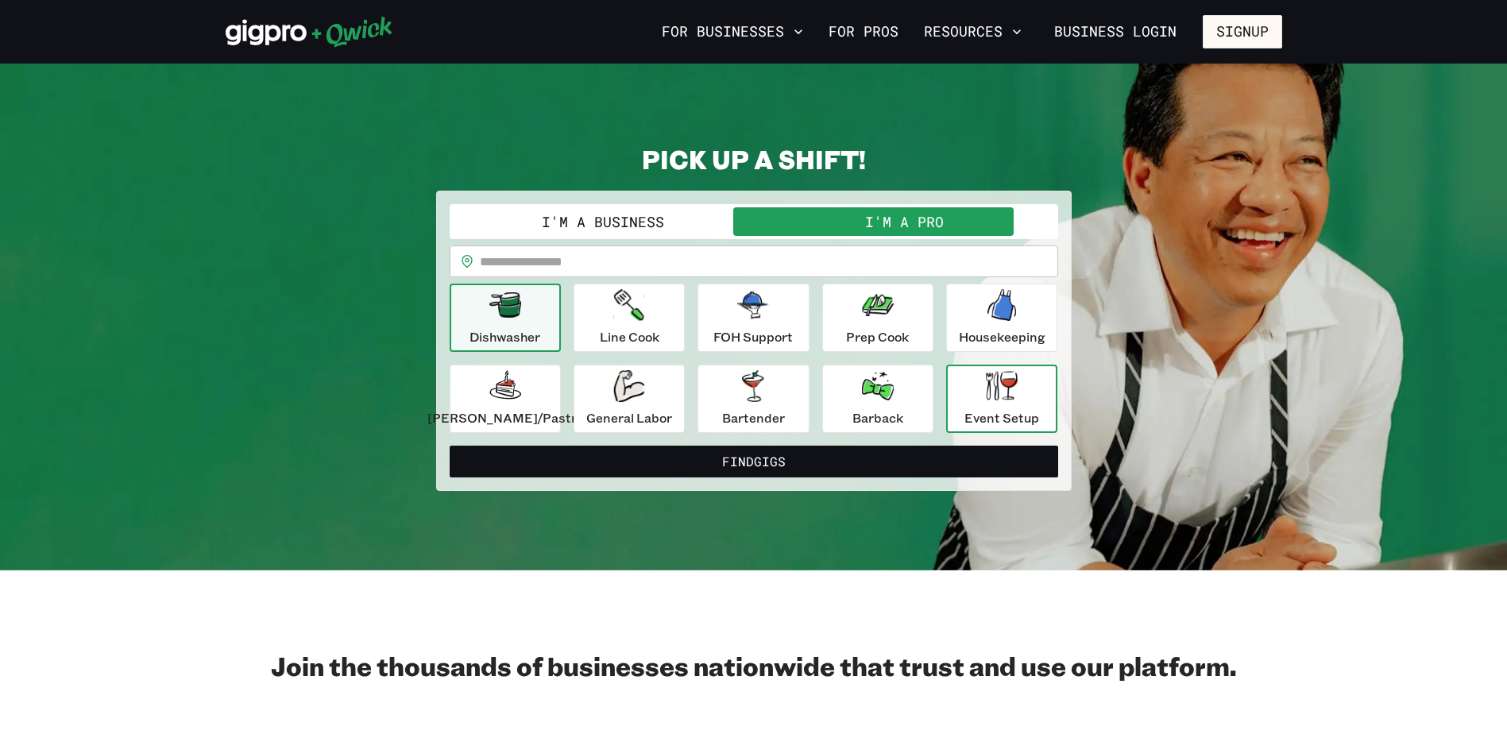
click at [987, 393] on icon "button" at bounding box center [1002, 385] width 32 height 29
click at [739, 246] on input "text" at bounding box center [769, 261] width 578 height 32
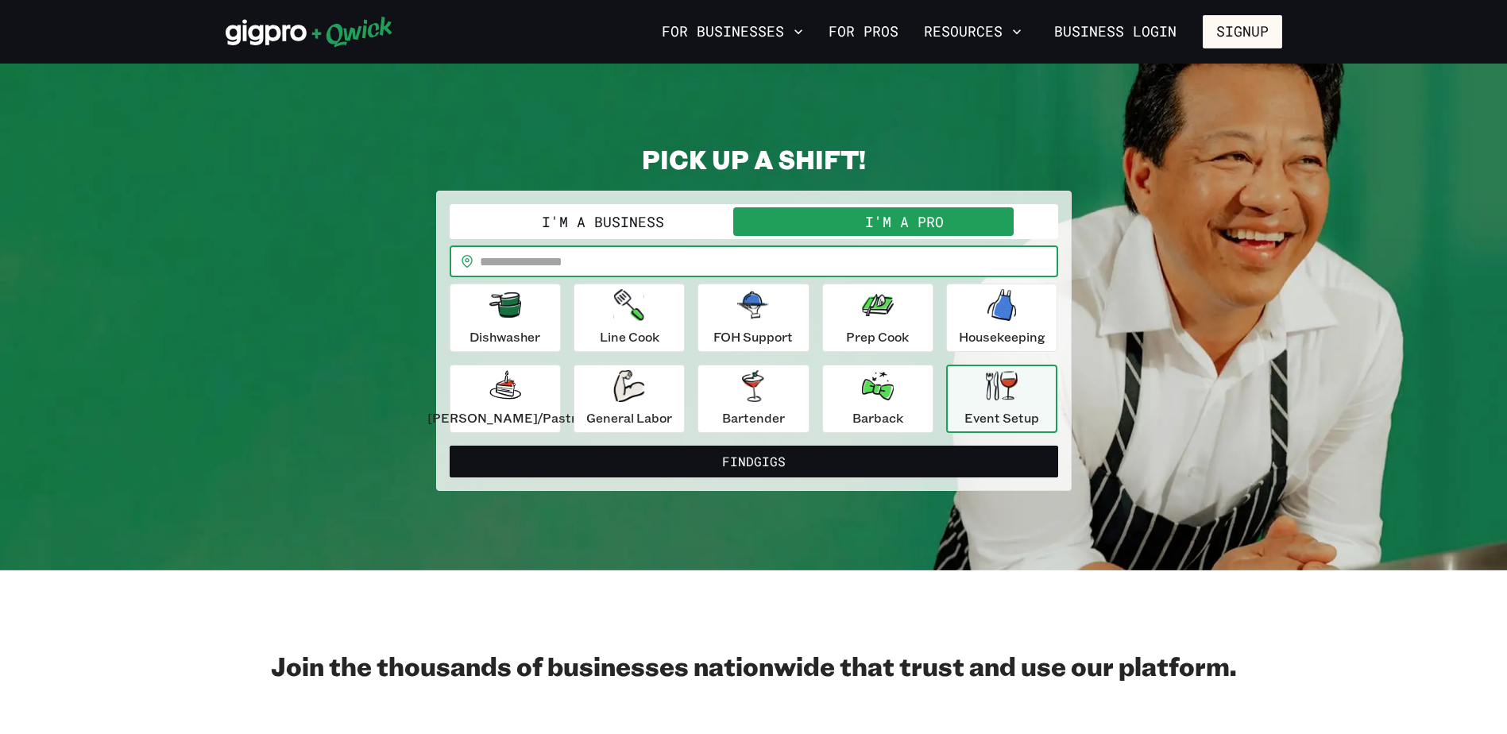
type input "*****"
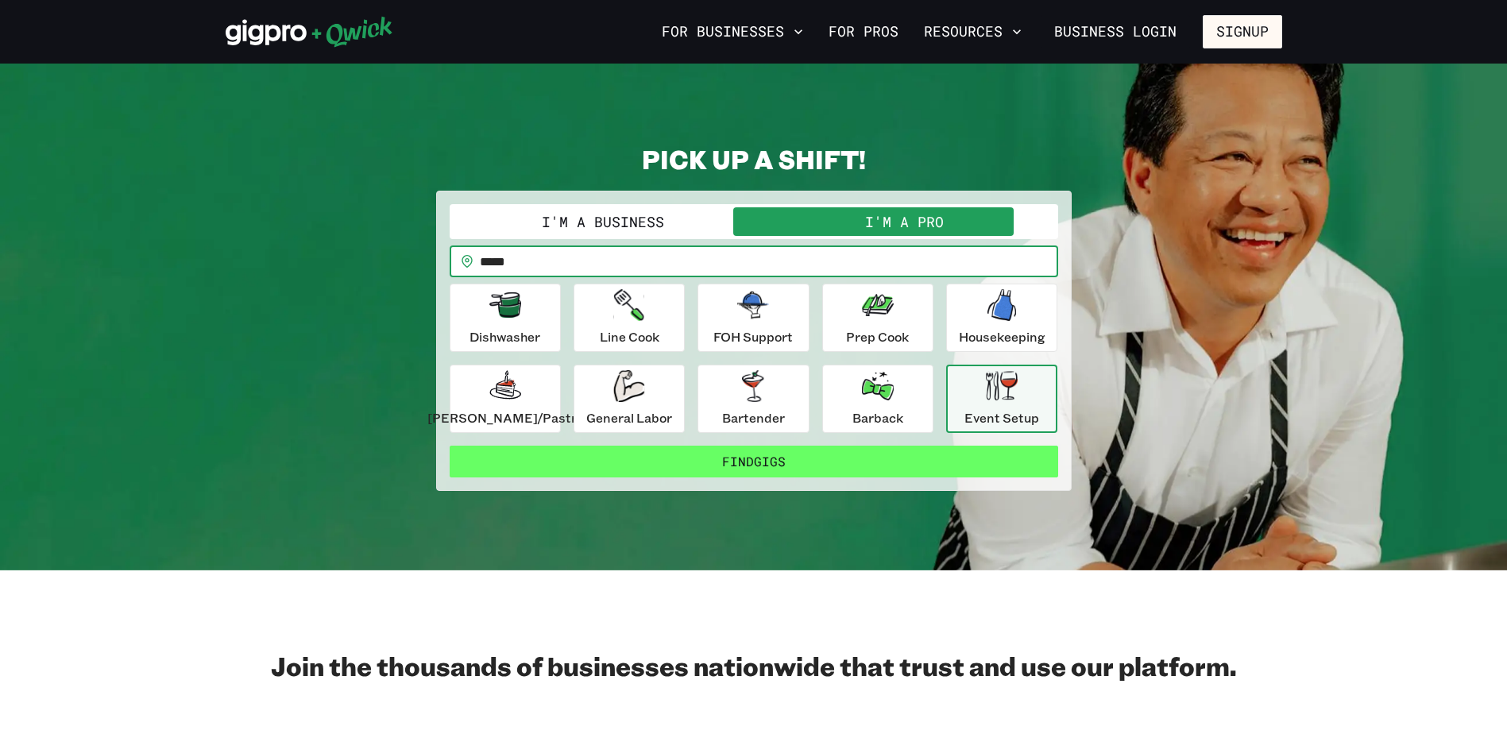
click at [827, 446] on button "Find Gigs" at bounding box center [754, 462] width 608 height 32
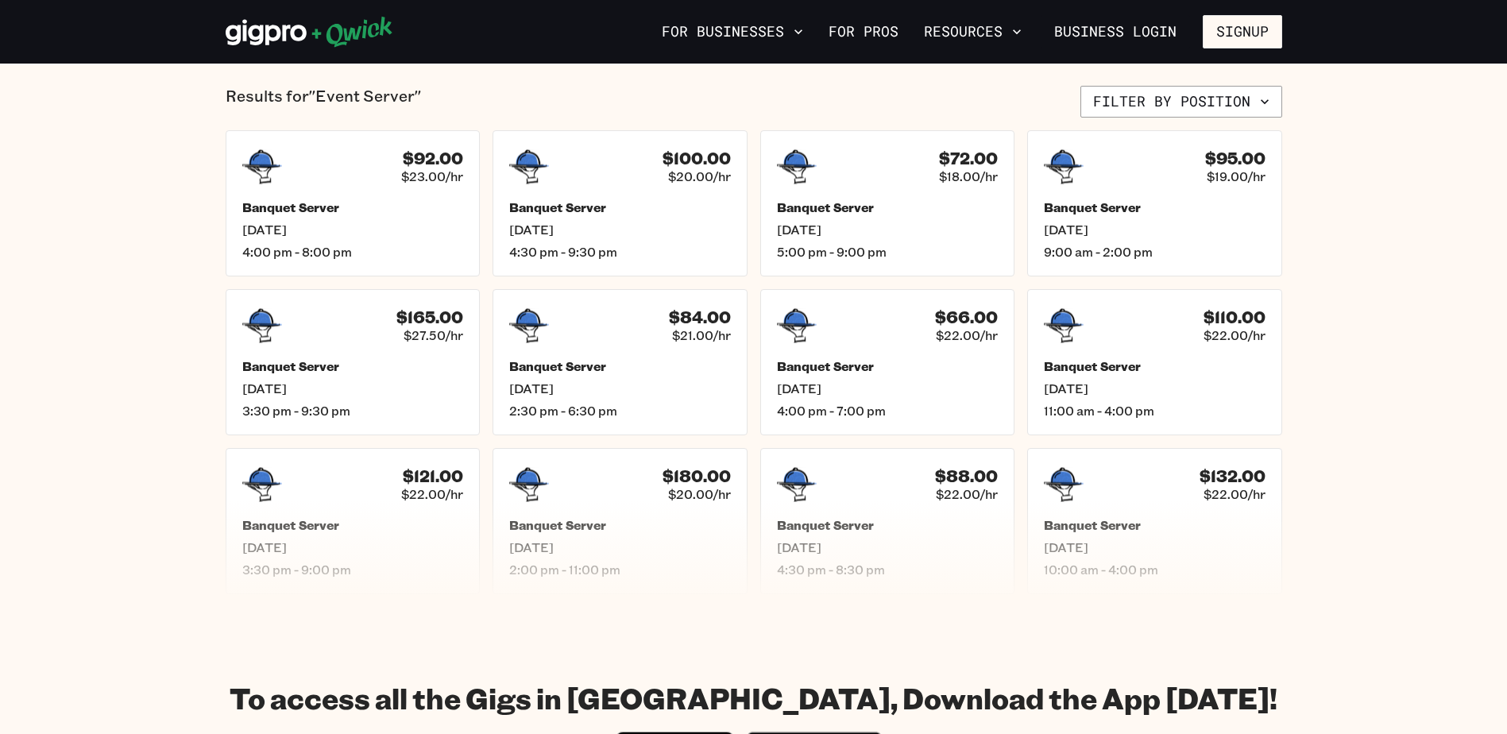
scroll to position [397, 0]
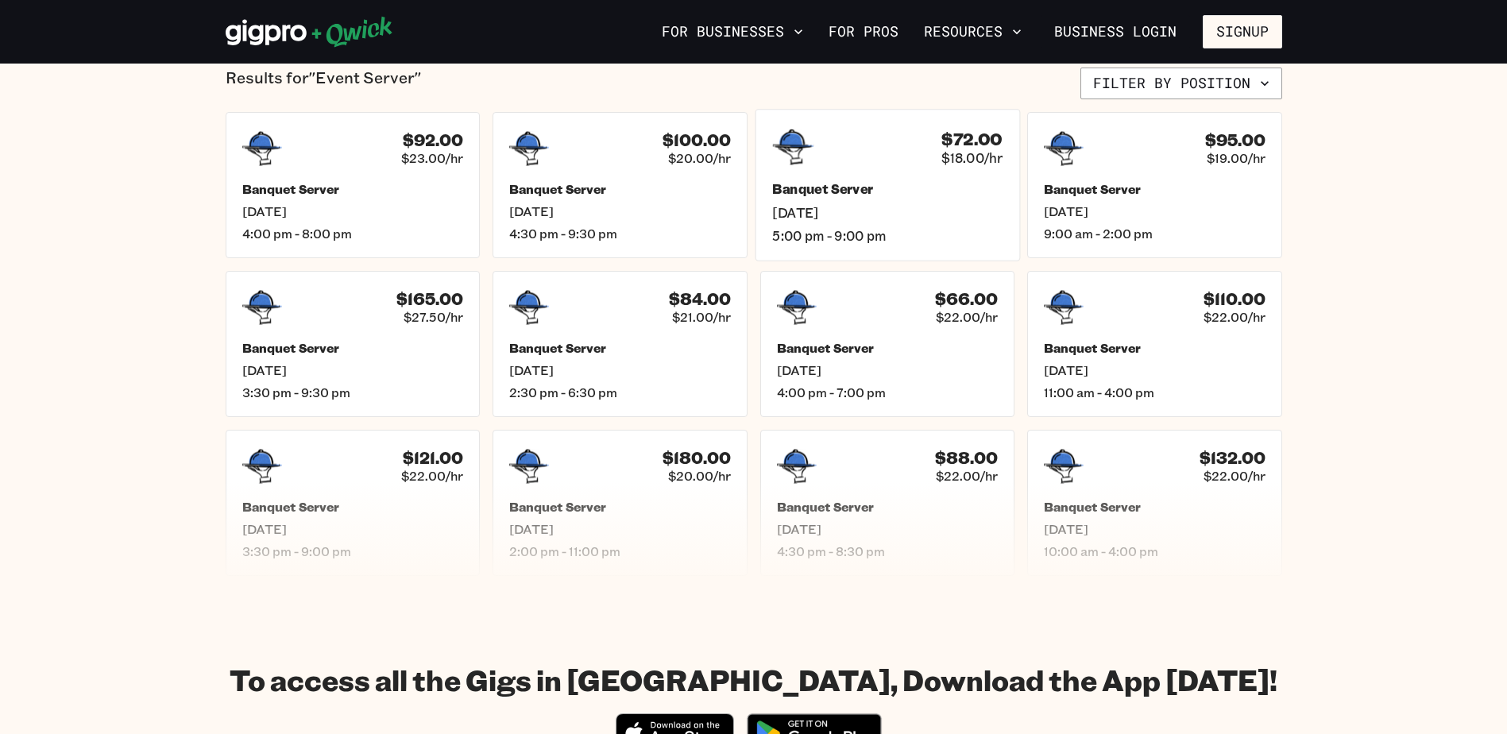
click at [979, 185] on h5 "Banquet Server" at bounding box center [887, 189] width 230 height 17
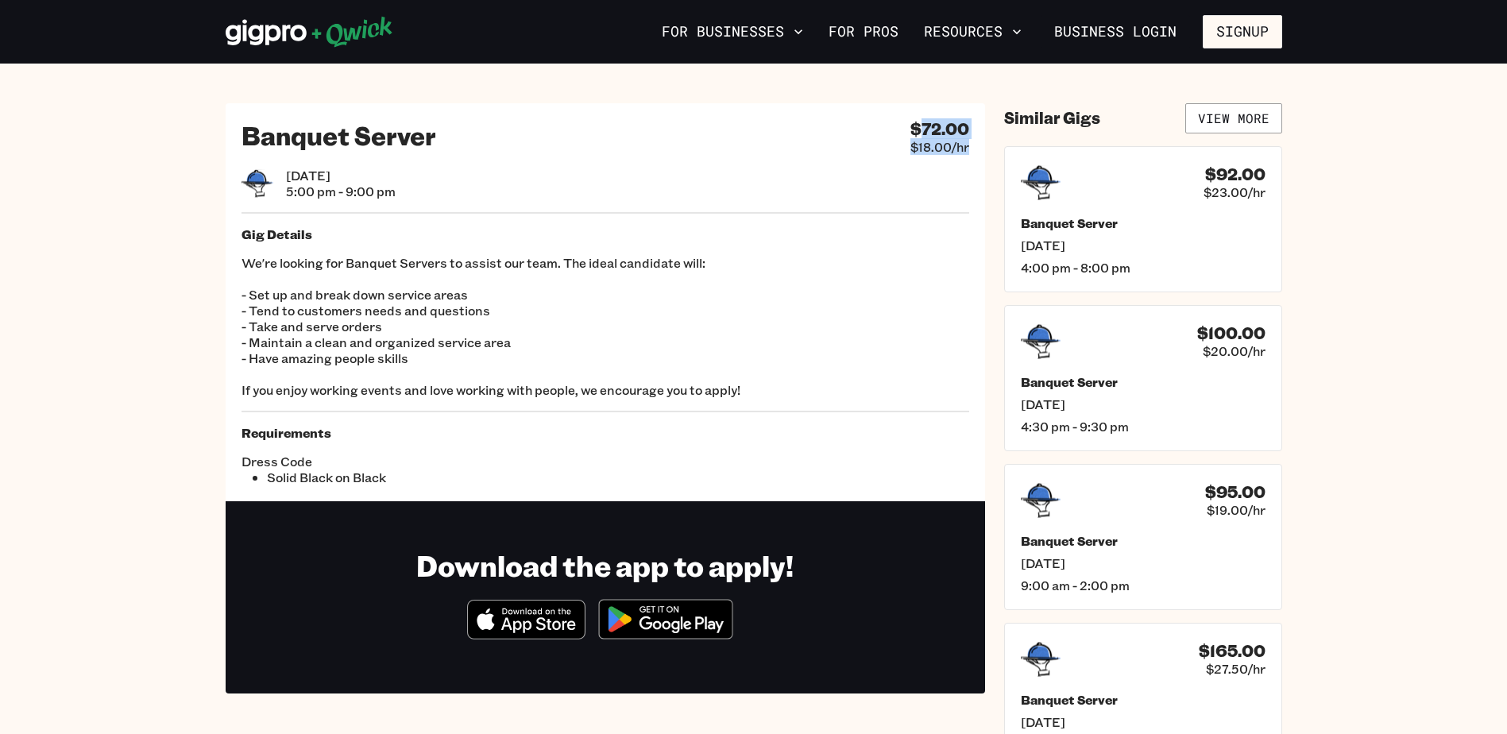
drag, startPoint x: 974, startPoint y: 153, endPoint x: 916, endPoint y: 117, distance: 68.1
click at [916, 117] on div "Banquet Server $72.00 $18.00/hr [DATE] 5:00 pm - 9:00 pm Gig Details We're look…" at bounding box center [605, 302] width 759 height 398
drag, startPoint x: 916, startPoint y: 117, endPoint x: 910, endPoint y: 128, distance: 12.4
click at [910, 128] on h4 "$72.00" at bounding box center [939, 129] width 59 height 20
drag, startPoint x: 910, startPoint y: 128, endPoint x: 972, endPoint y: 164, distance: 71.5
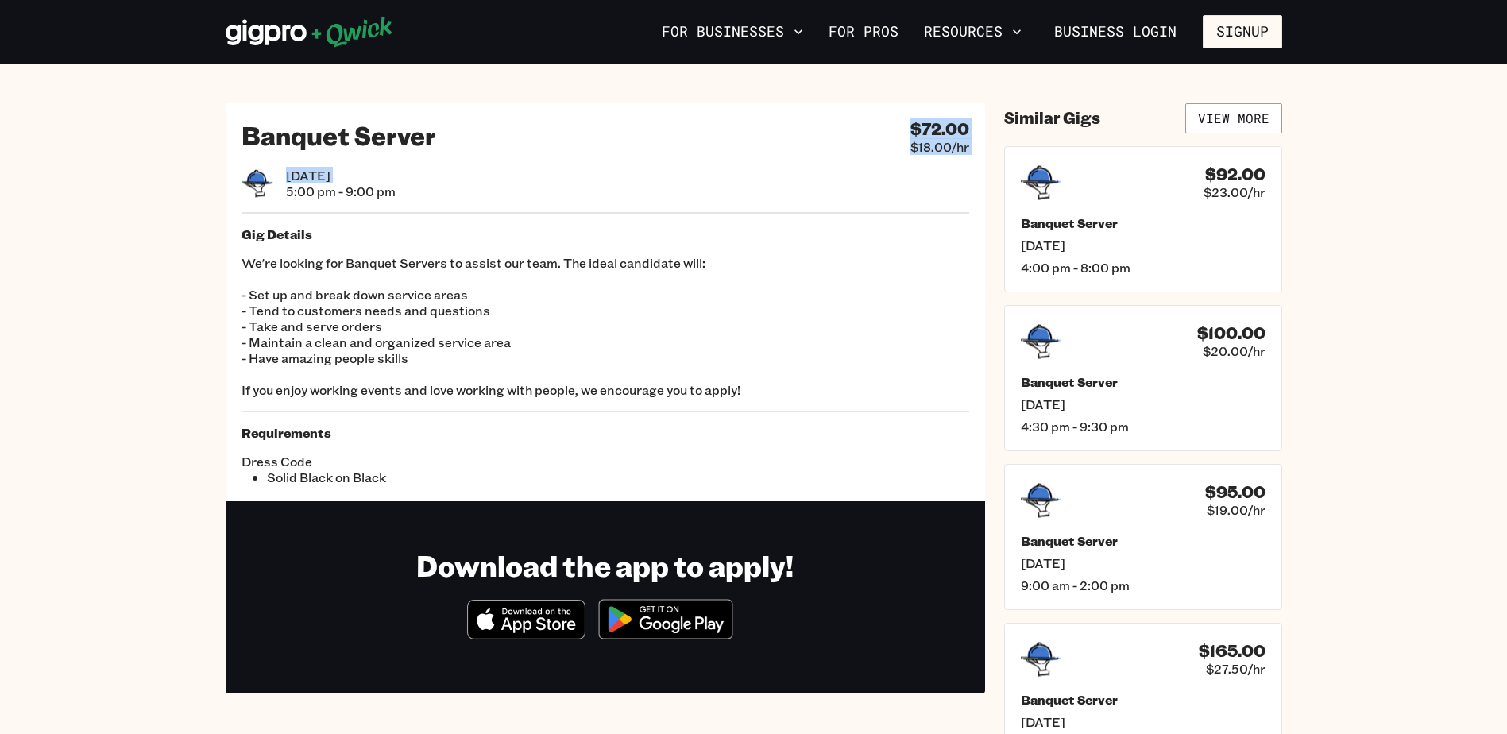
click at [972, 164] on div "Banquet Server $72.00 $18.00/hr [DATE] 5:00 pm - 9:00 pm Gig Details We're look…" at bounding box center [605, 302] width 759 height 398
drag, startPoint x: 972, startPoint y: 164, endPoint x: 948, endPoint y: 184, distance: 32.1
click at [948, 184] on div "[DATE] 5:00 pm - 9:00 pm" at bounding box center [605, 184] width 728 height 32
